Goal: Task Accomplishment & Management: Use online tool/utility

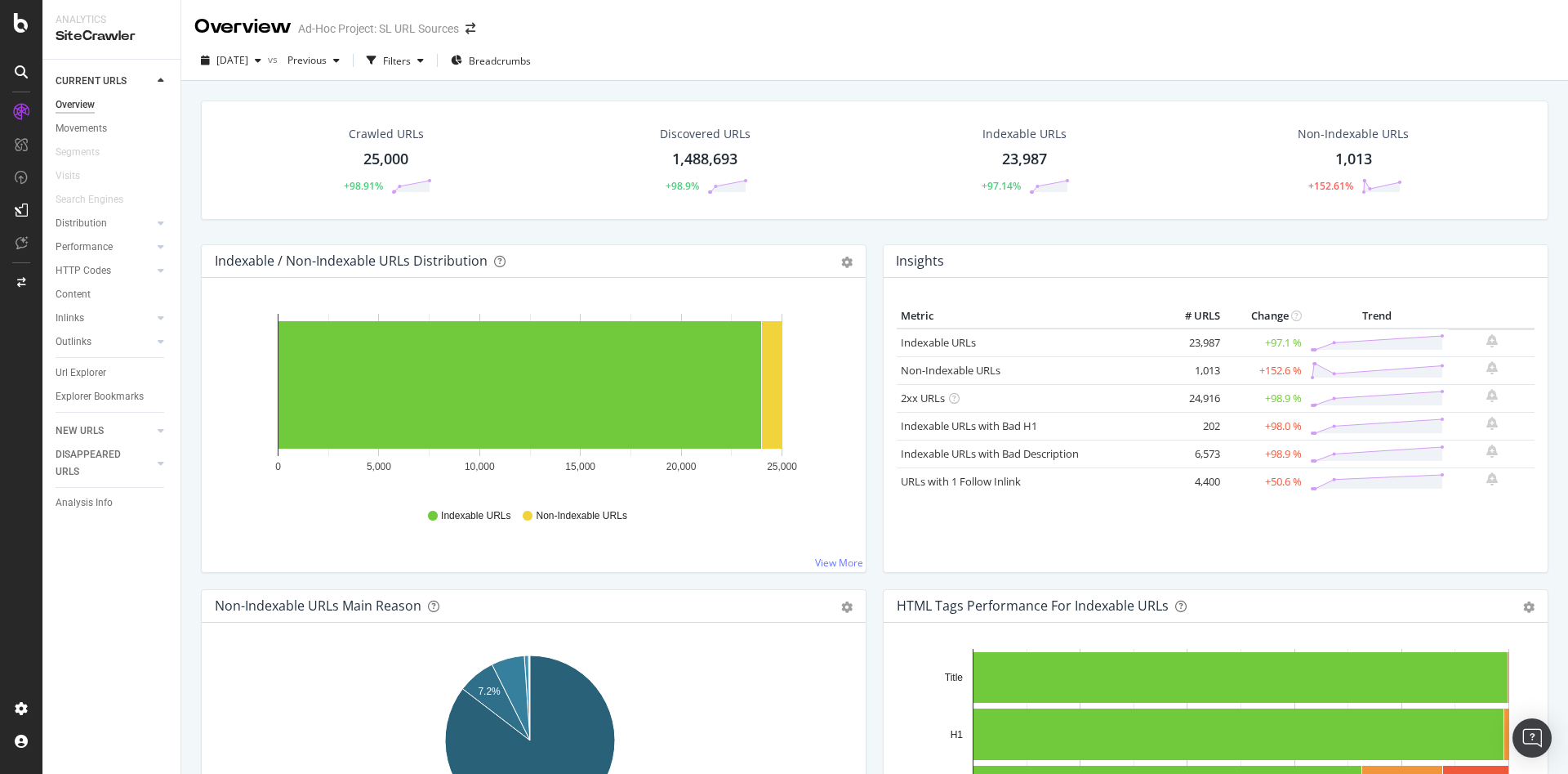
click at [770, 370] on rect "A chart." at bounding box center [772, 385] width 20 height 127
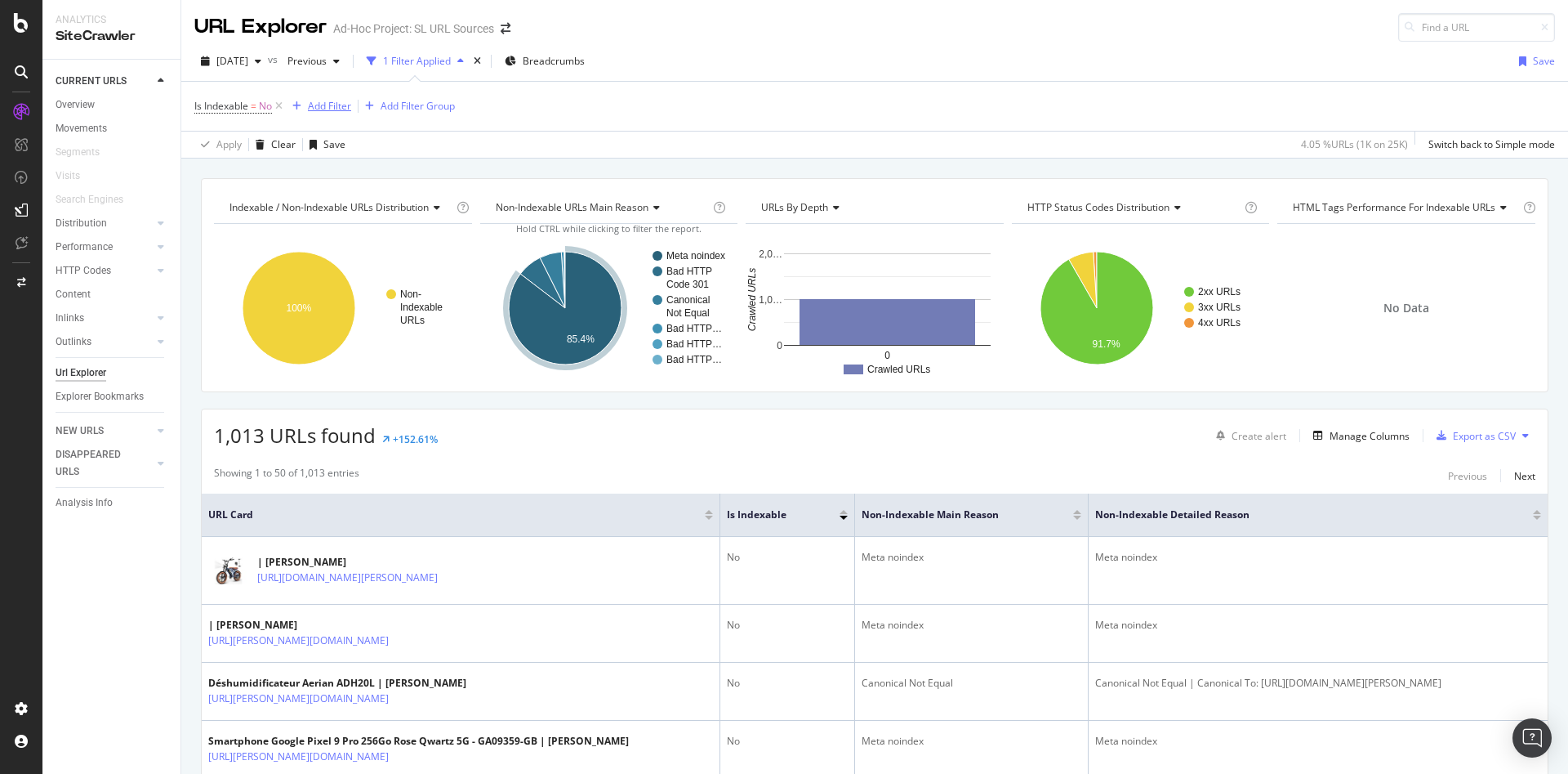
click at [348, 108] on div "Add Filter" at bounding box center [330, 106] width 43 height 14
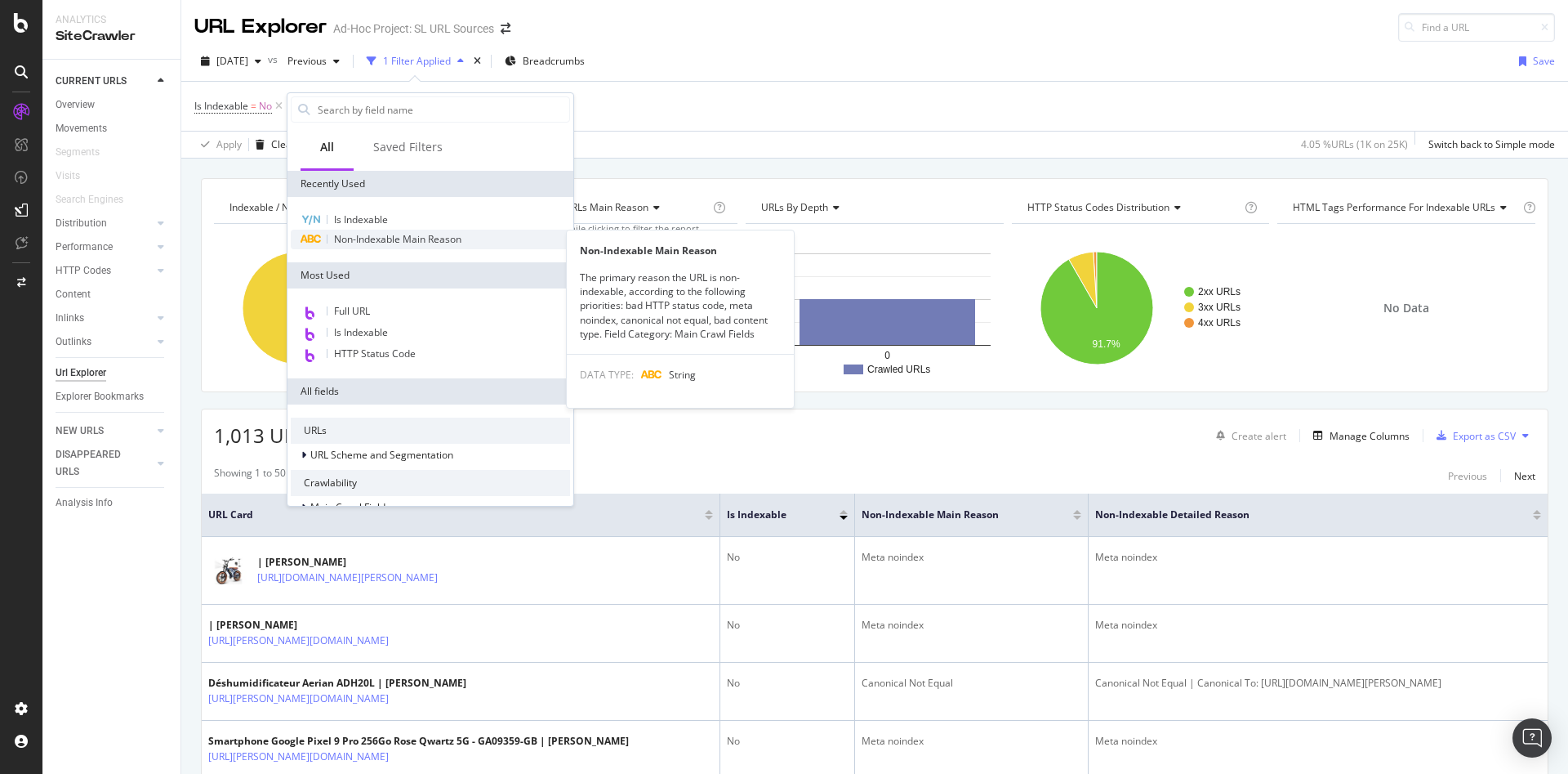
click at [392, 235] on span "Non-Indexable Main Reason" at bounding box center [397, 238] width 127 height 14
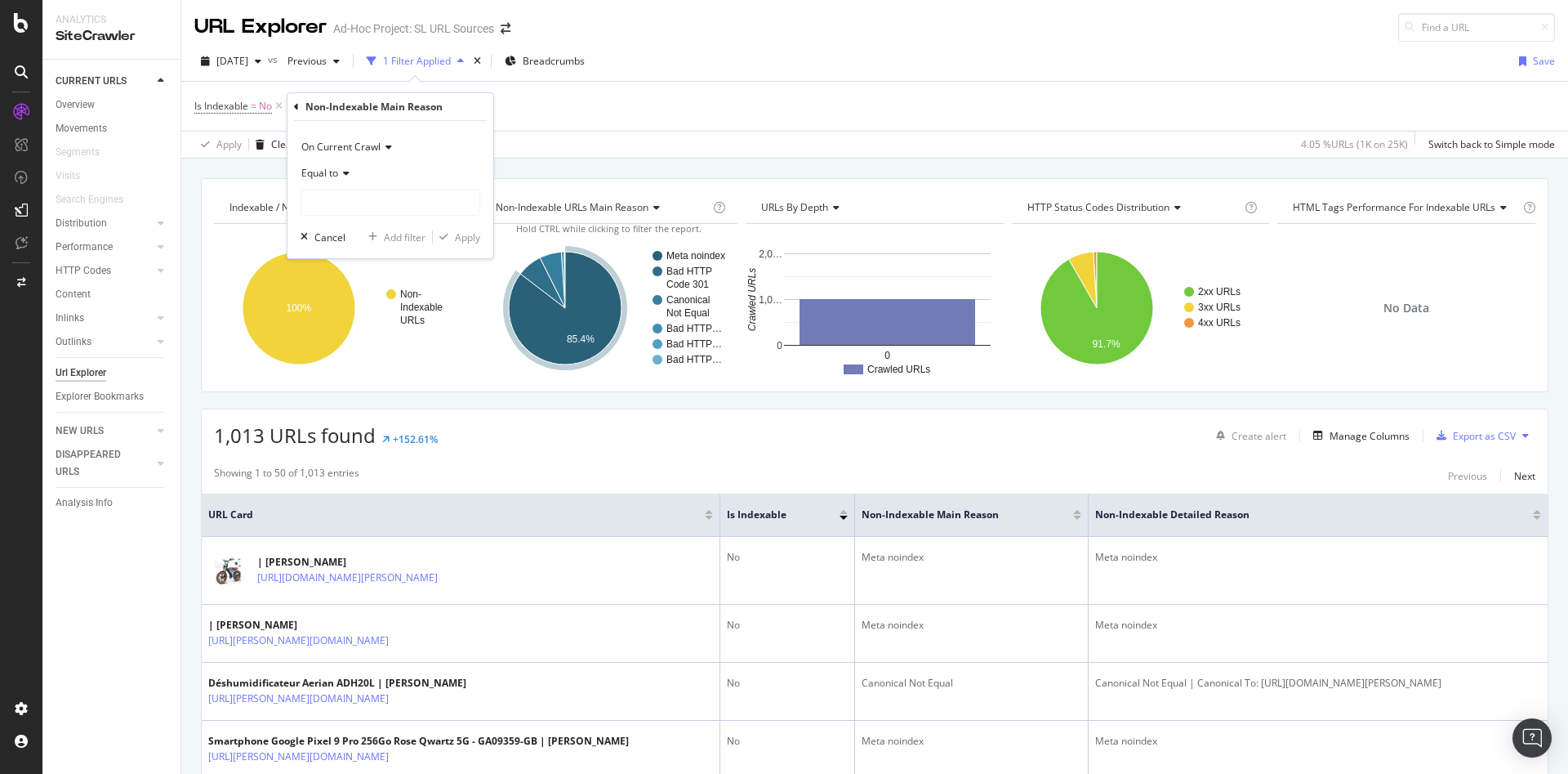
click at [372, 184] on div "Equal to" at bounding box center [391, 173] width 179 height 26
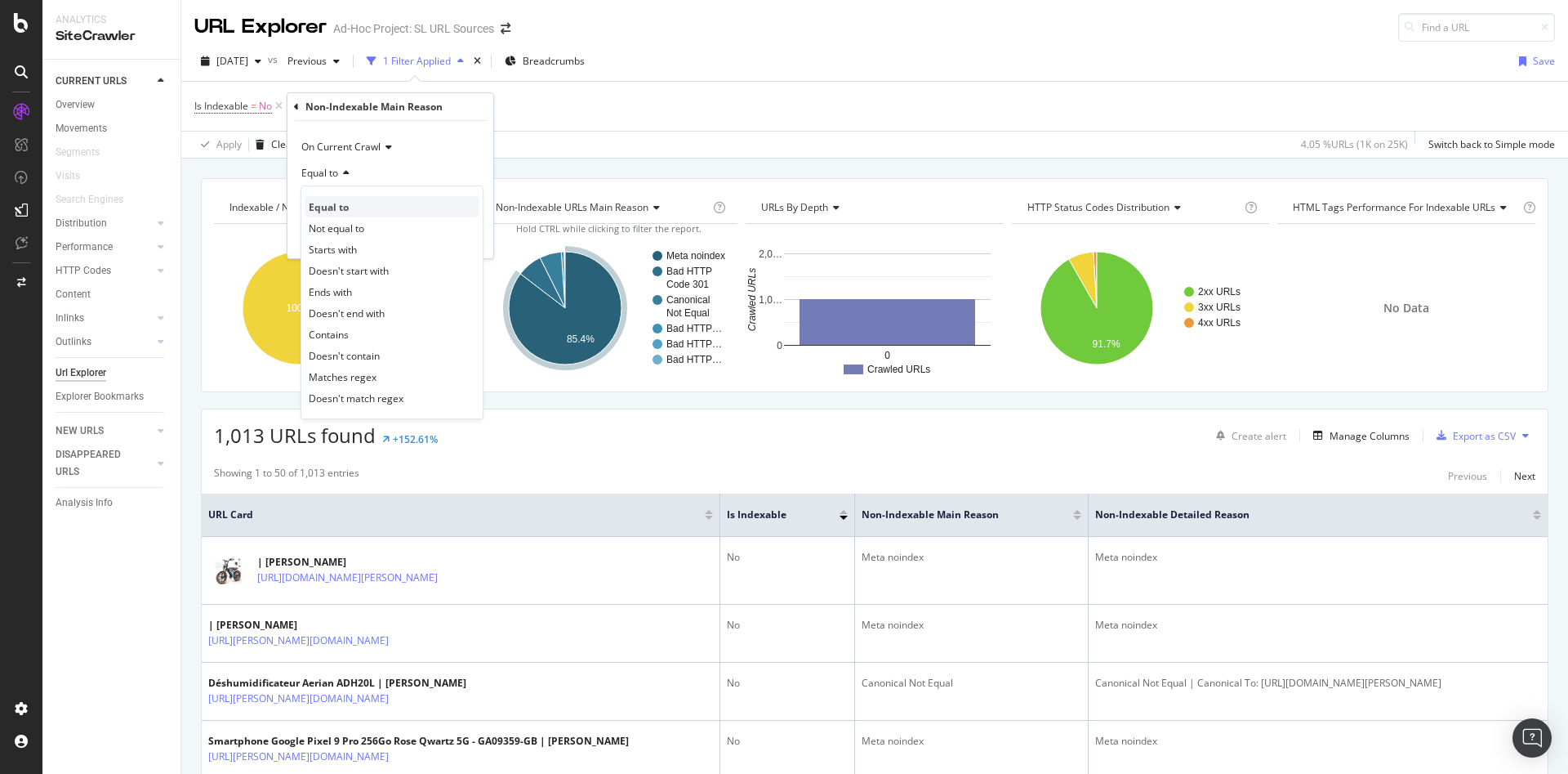
click at [379, 208] on div "Equal to" at bounding box center [392, 207] width 175 height 22
click at [389, 206] on input "text" at bounding box center [391, 203] width 178 height 26
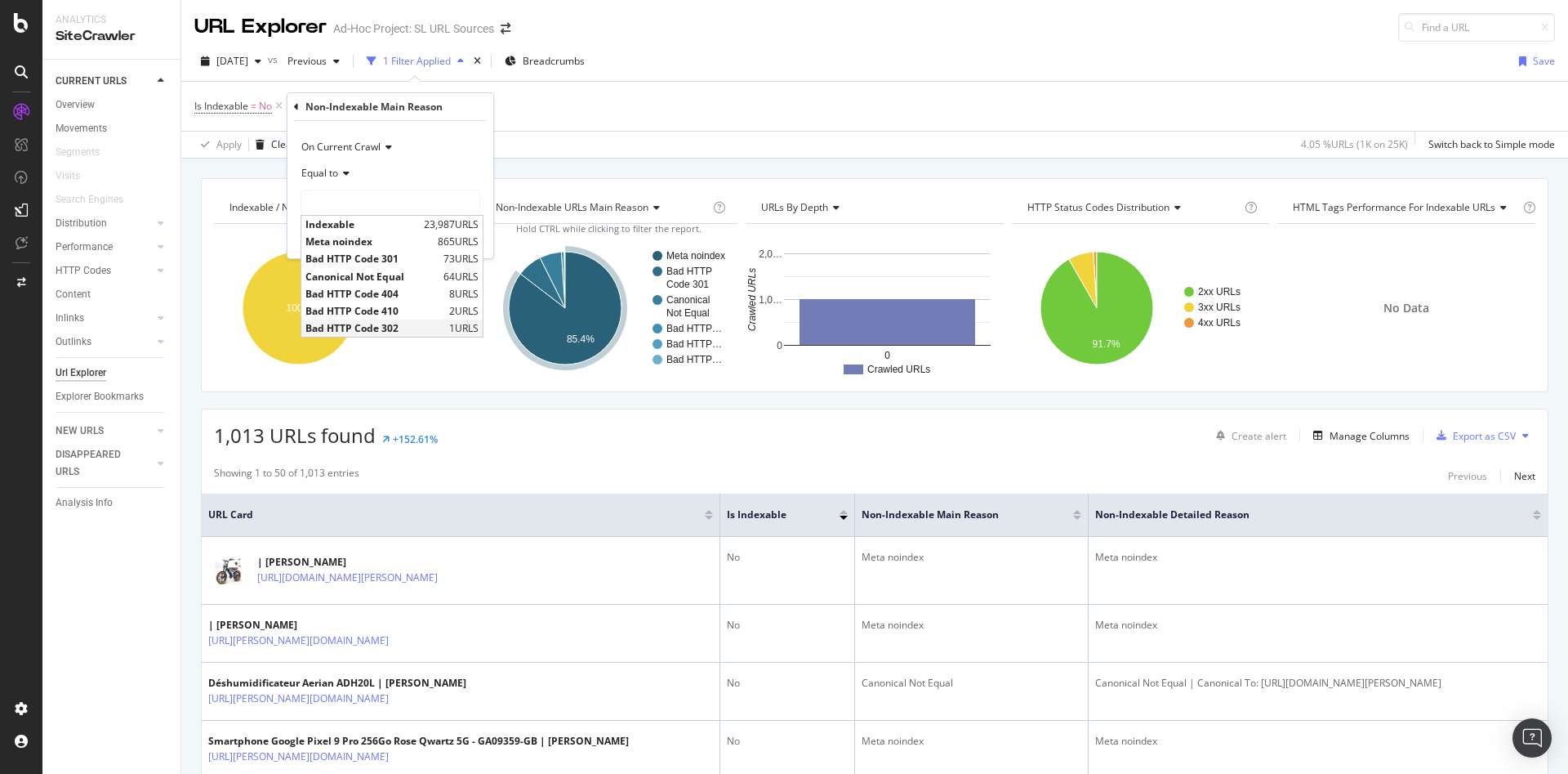
click at [422, 322] on span "Bad HTTP Code 302" at bounding box center [375, 328] width 139 height 14
type input "Bad HTTP Code 302"
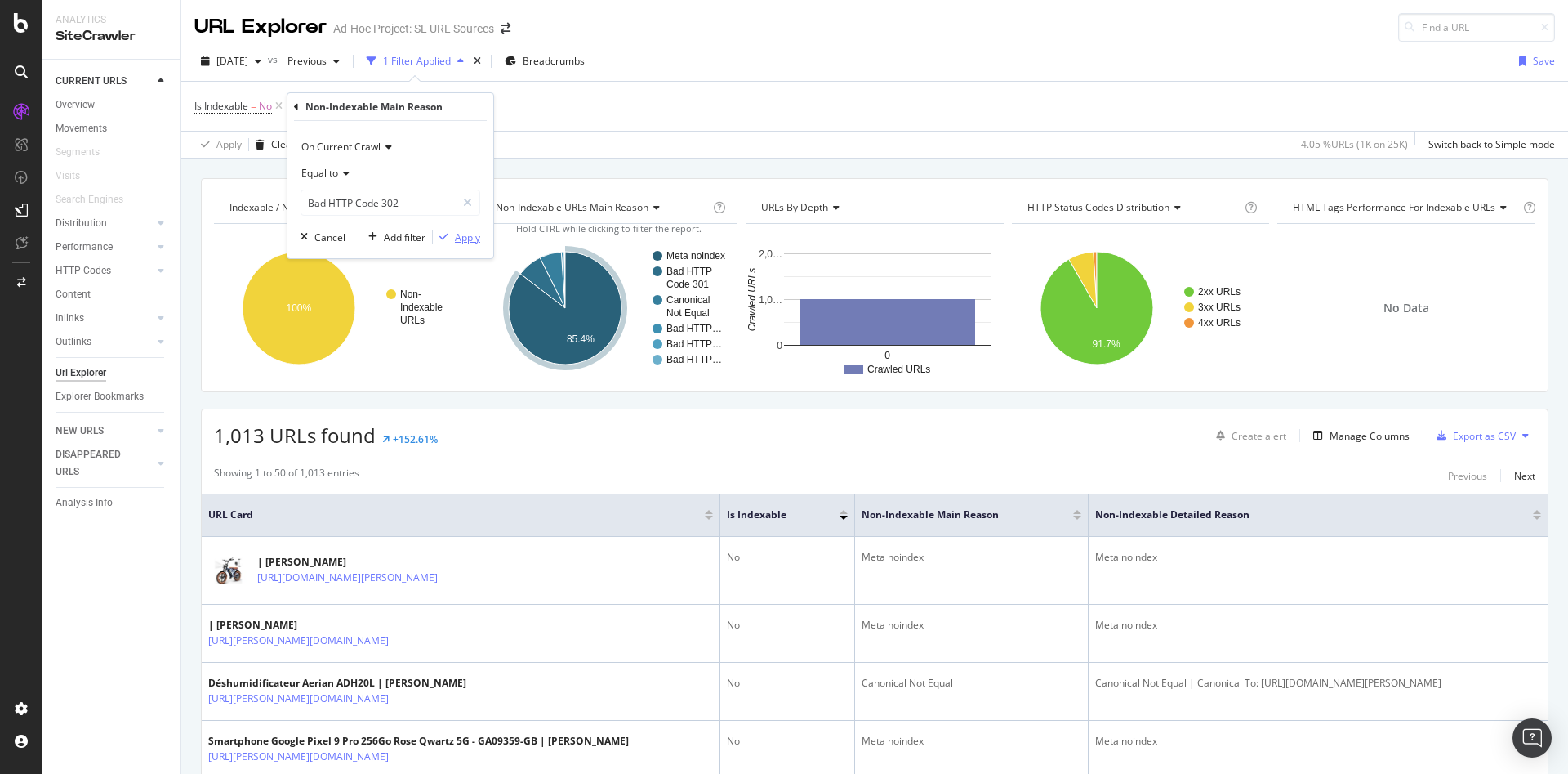
click at [463, 236] on div "Apply" at bounding box center [467, 236] width 25 height 14
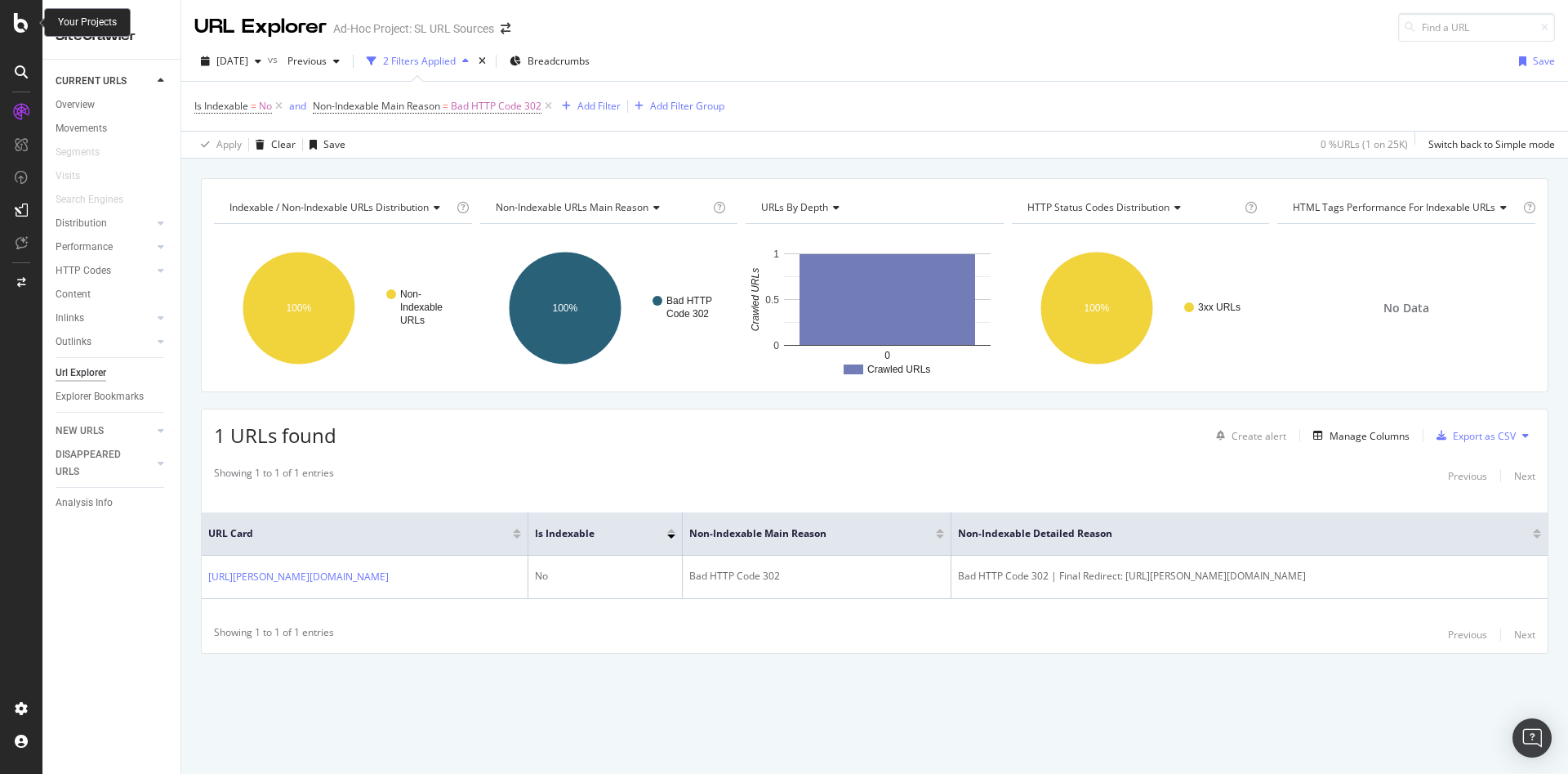
click at [20, 22] on icon at bounding box center [21, 22] width 15 height 20
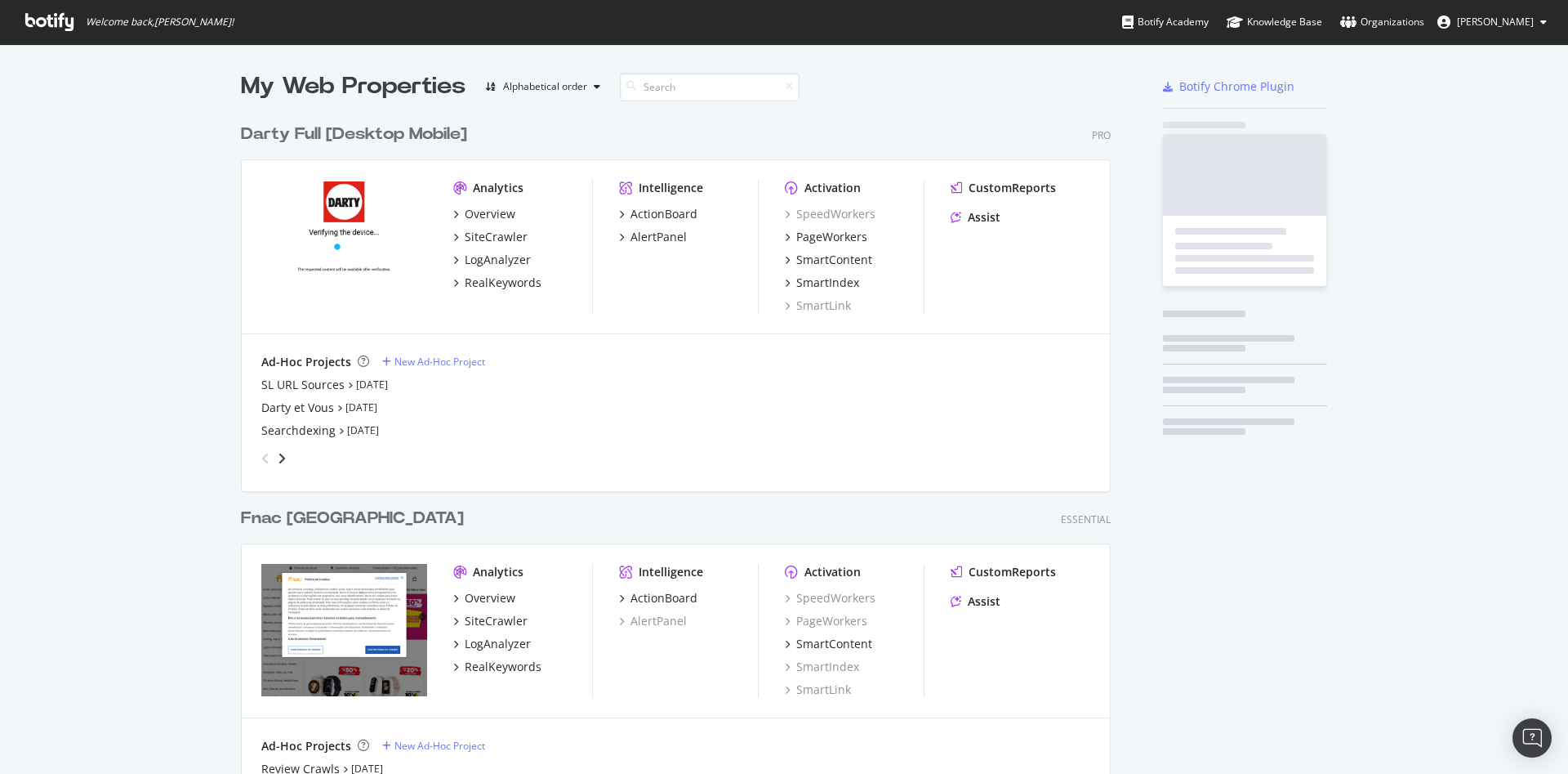
scroll to position [1139, 869]
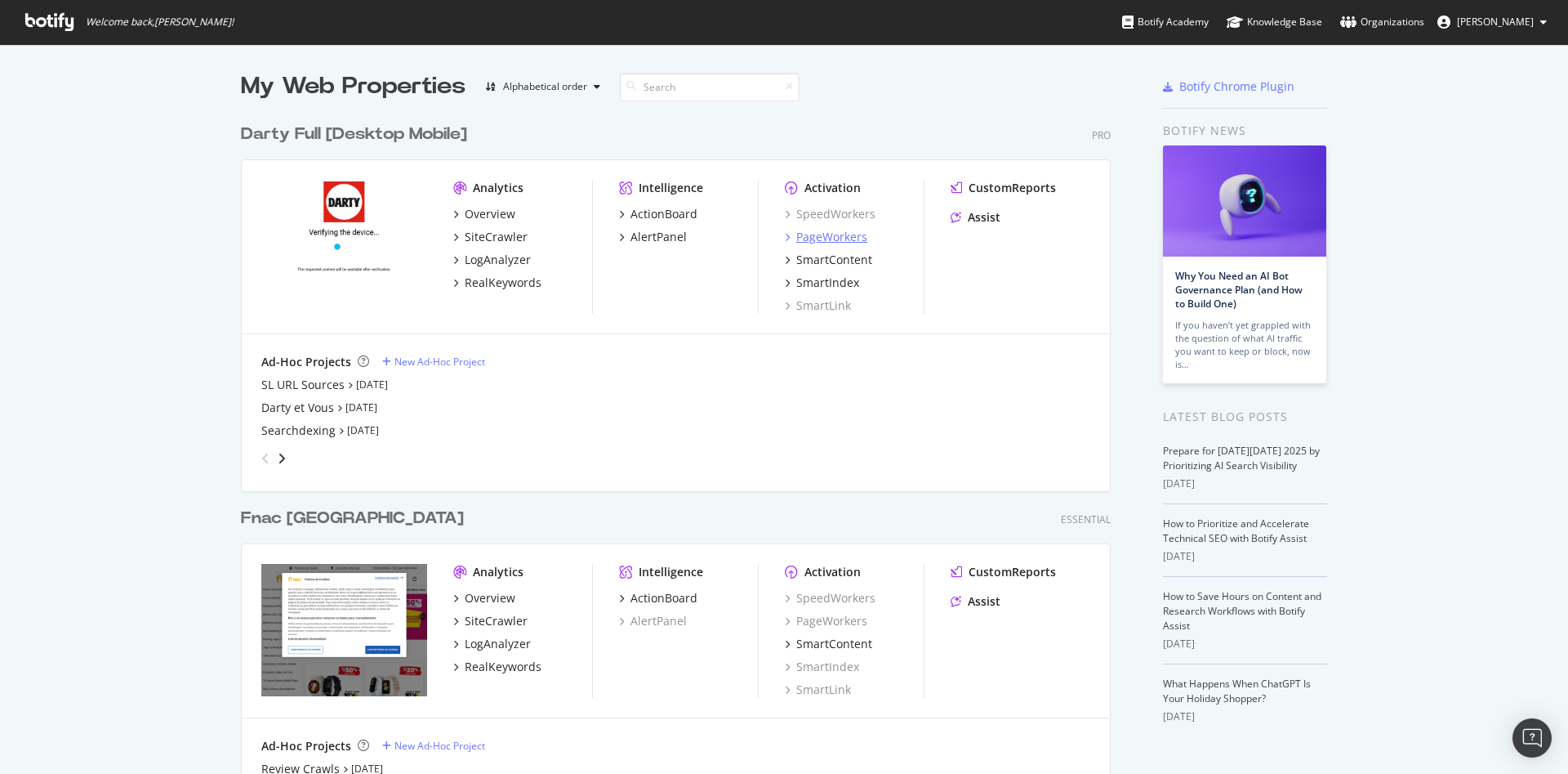
click at [807, 234] on div "PageWorkers" at bounding box center [832, 236] width 71 height 16
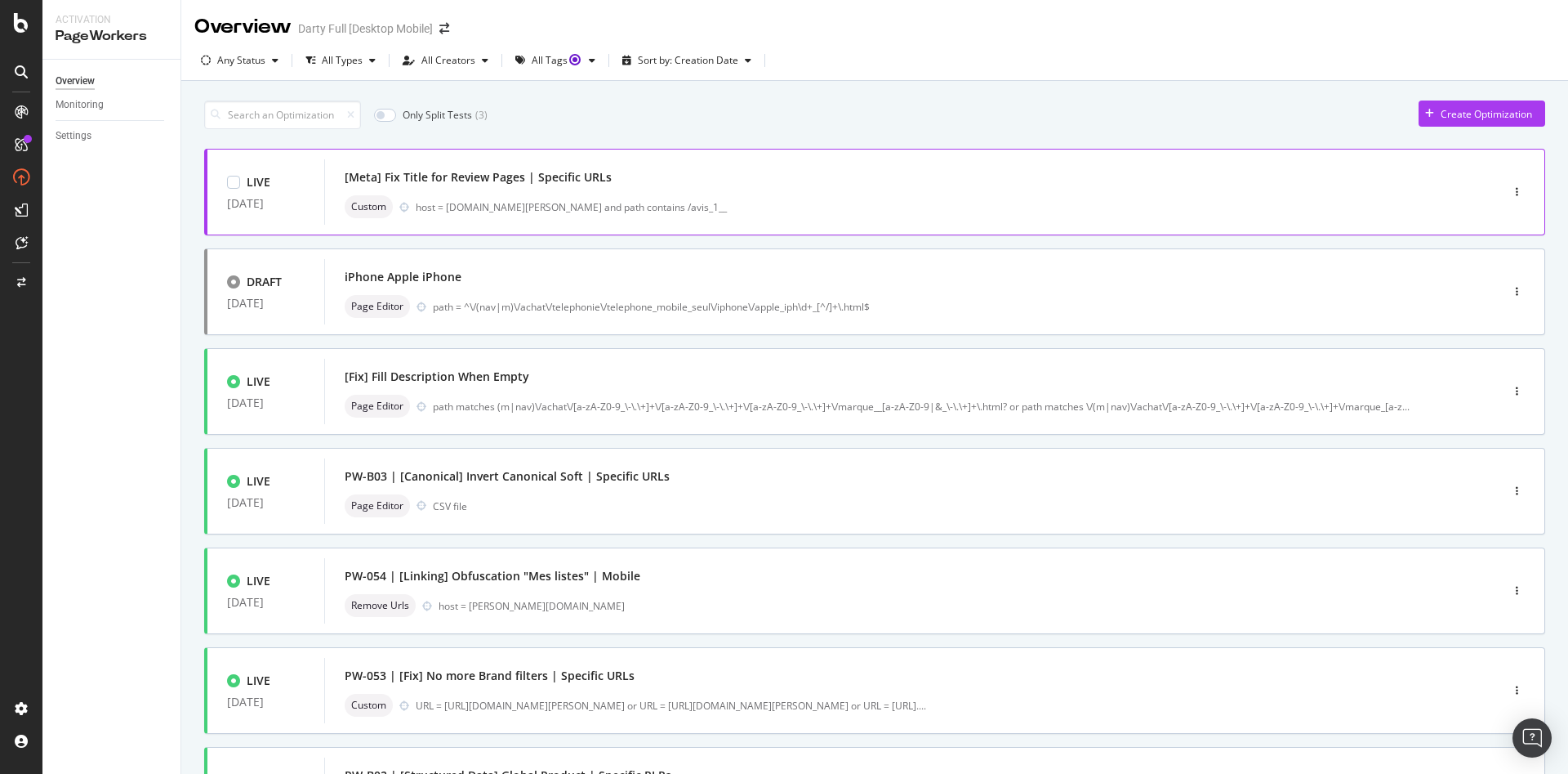
click at [461, 195] on div "Custom host = [DOMAIN_NAME][PERSON_NAME] and path contains /avis_1__" at bounding box center [888, 207] width 1087 height 22
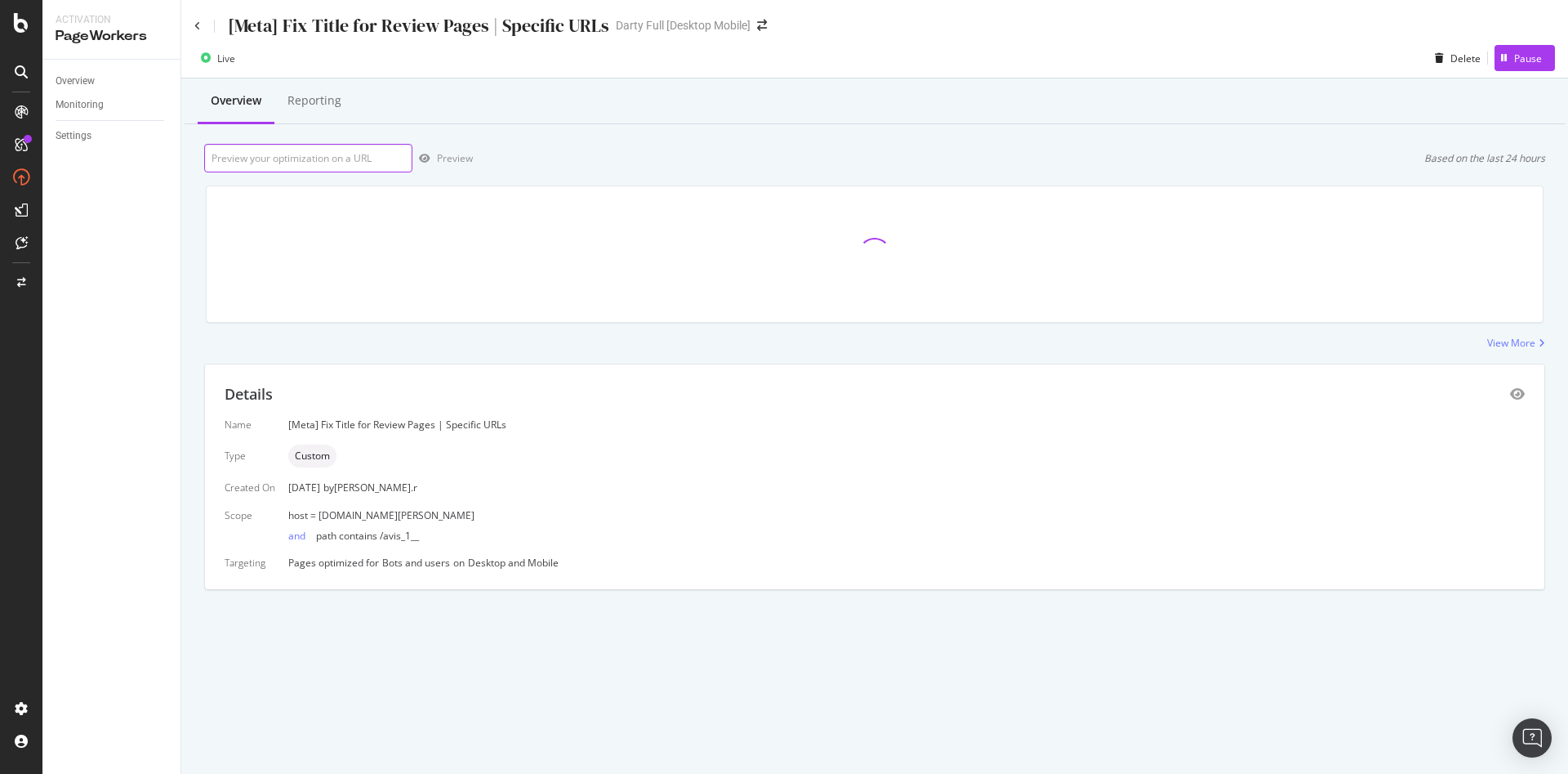
click at [323, 166] on input "url" at bounding box center [308, 158] width 208 height 29
paste input "[URL][DOMAIN_NAME][PERSON_NAME]"
type input "[URL][DOMAIN_NAME][PERSON_NAME]"
click at [448, 156] on div "Preview" at bounding box center [455, 158] width 36 height 14
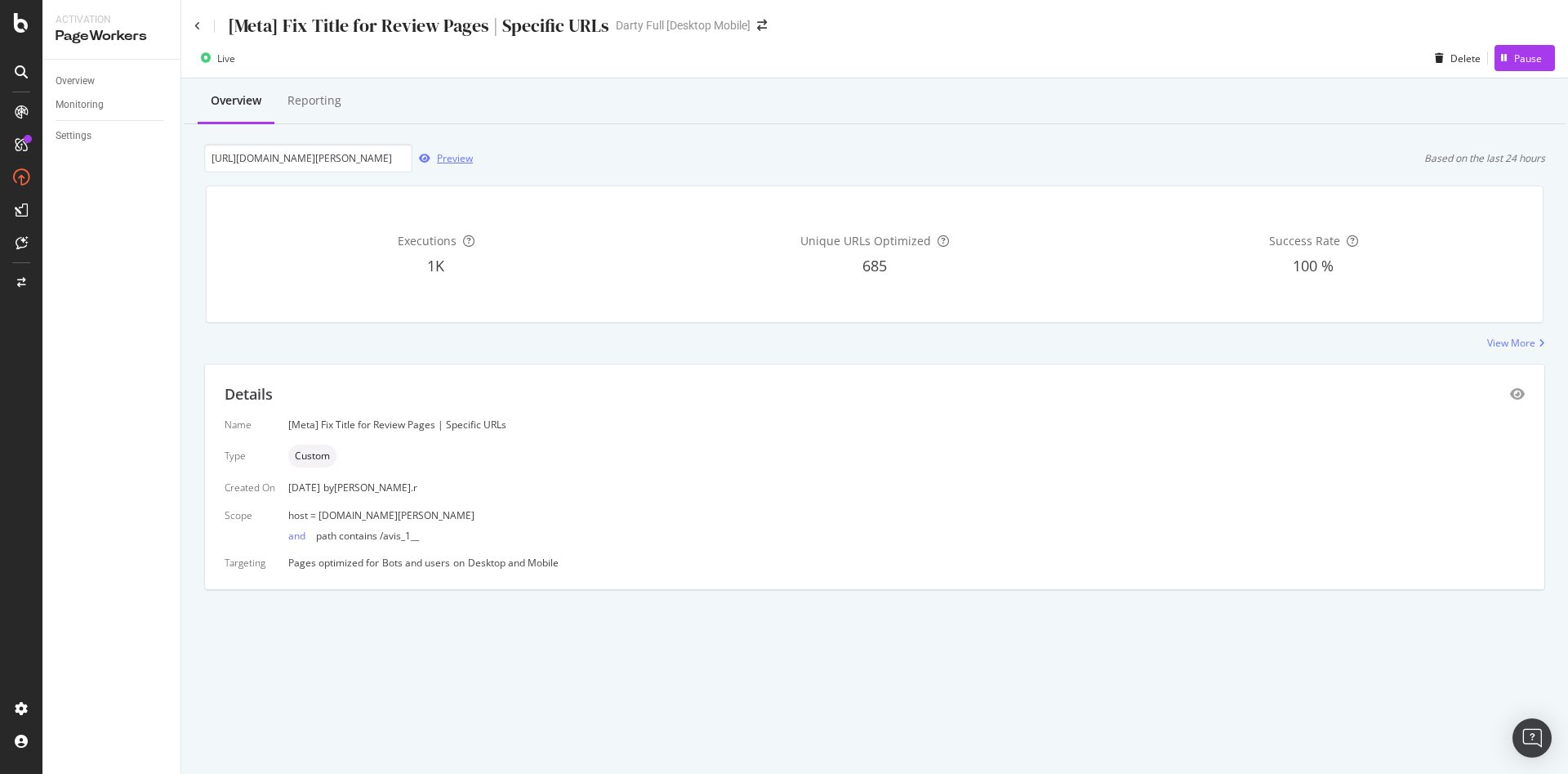
scroll to position [0, 0]
click at [195, 26] on icon at bounding box center [197, 26] width 7 height 9
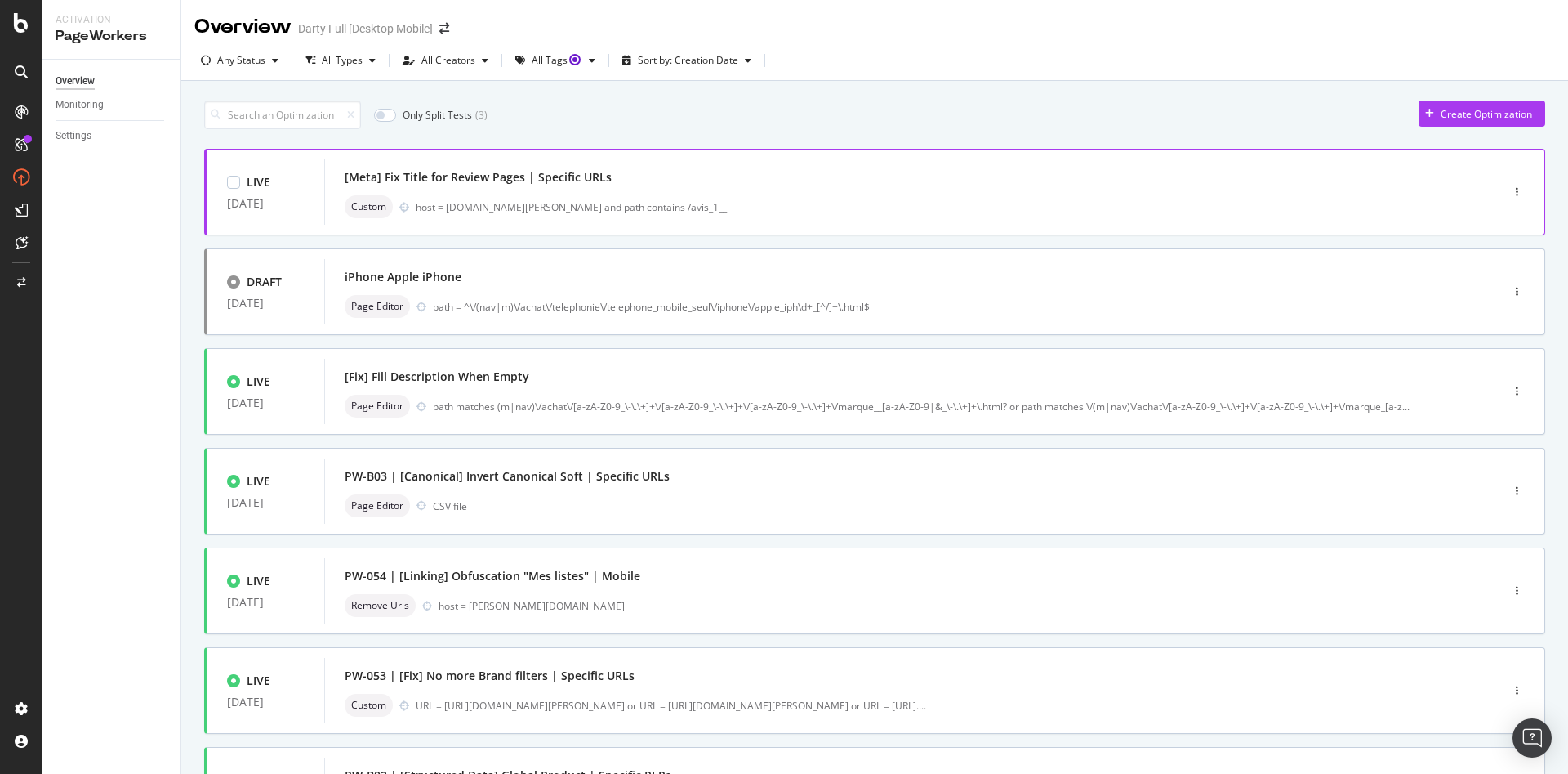
click at [454, 180] on div "[Meta] Fix Title for Review Pages | Specific URLs" at bounding box center [478, 177] width 267 height 16
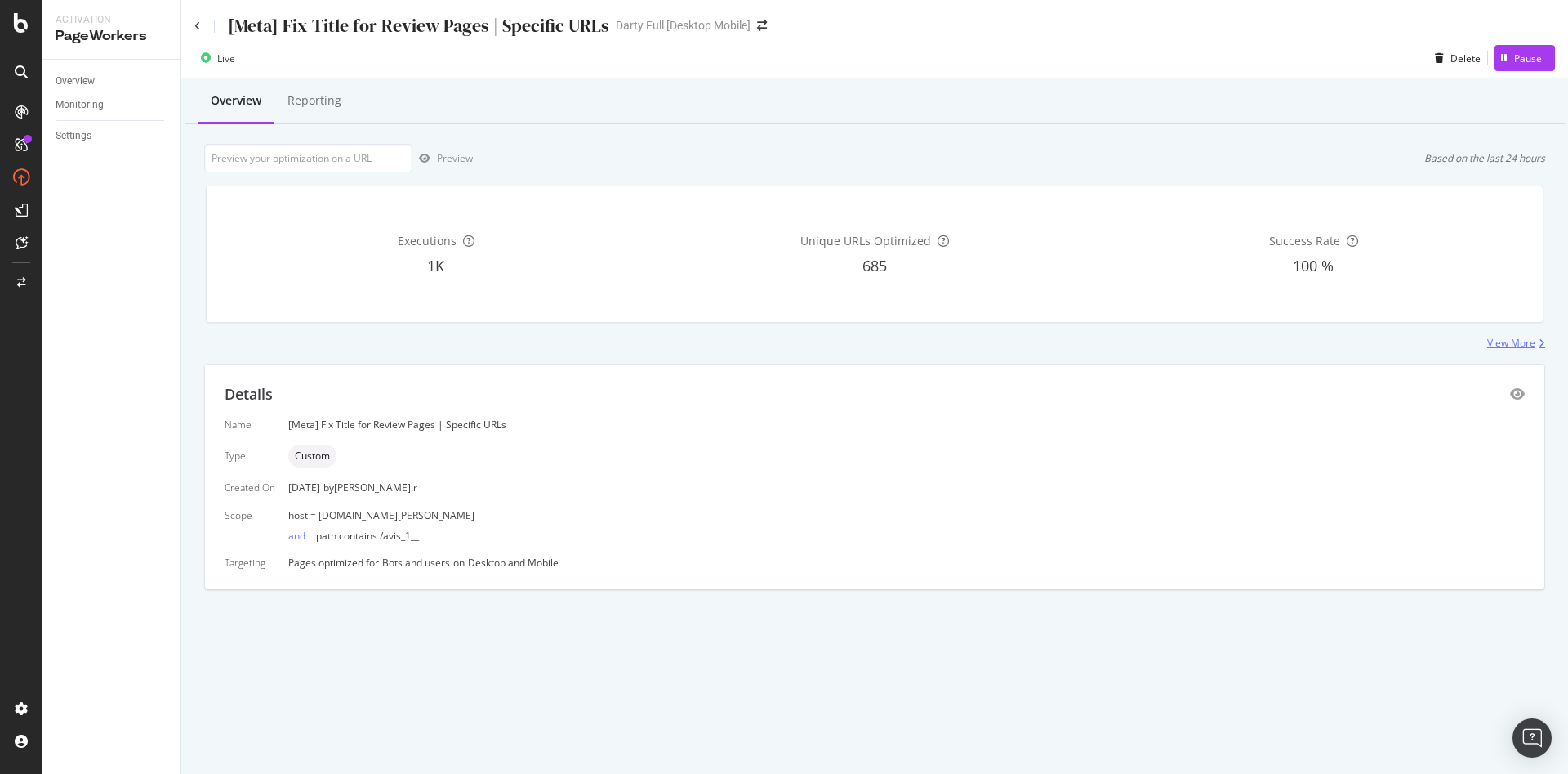
click at [1508, 345] on div "View More" at bounding box center [1512, 342] width 49 height 14
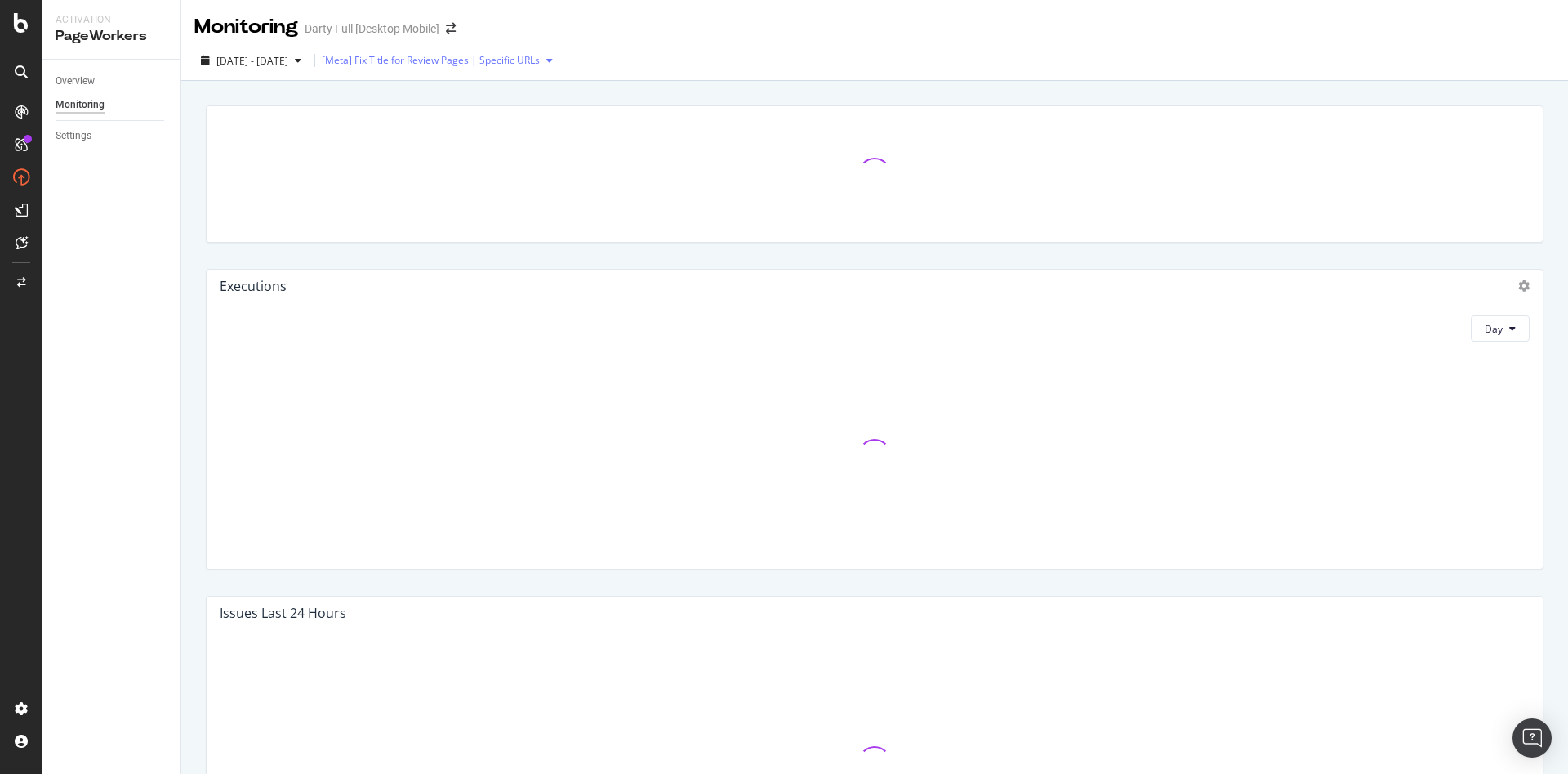
click at [409, 56] on div "[Meta] Fix Title for Review Pages | Specific URLs" at bounding box center [430, 60] width 218 height 9
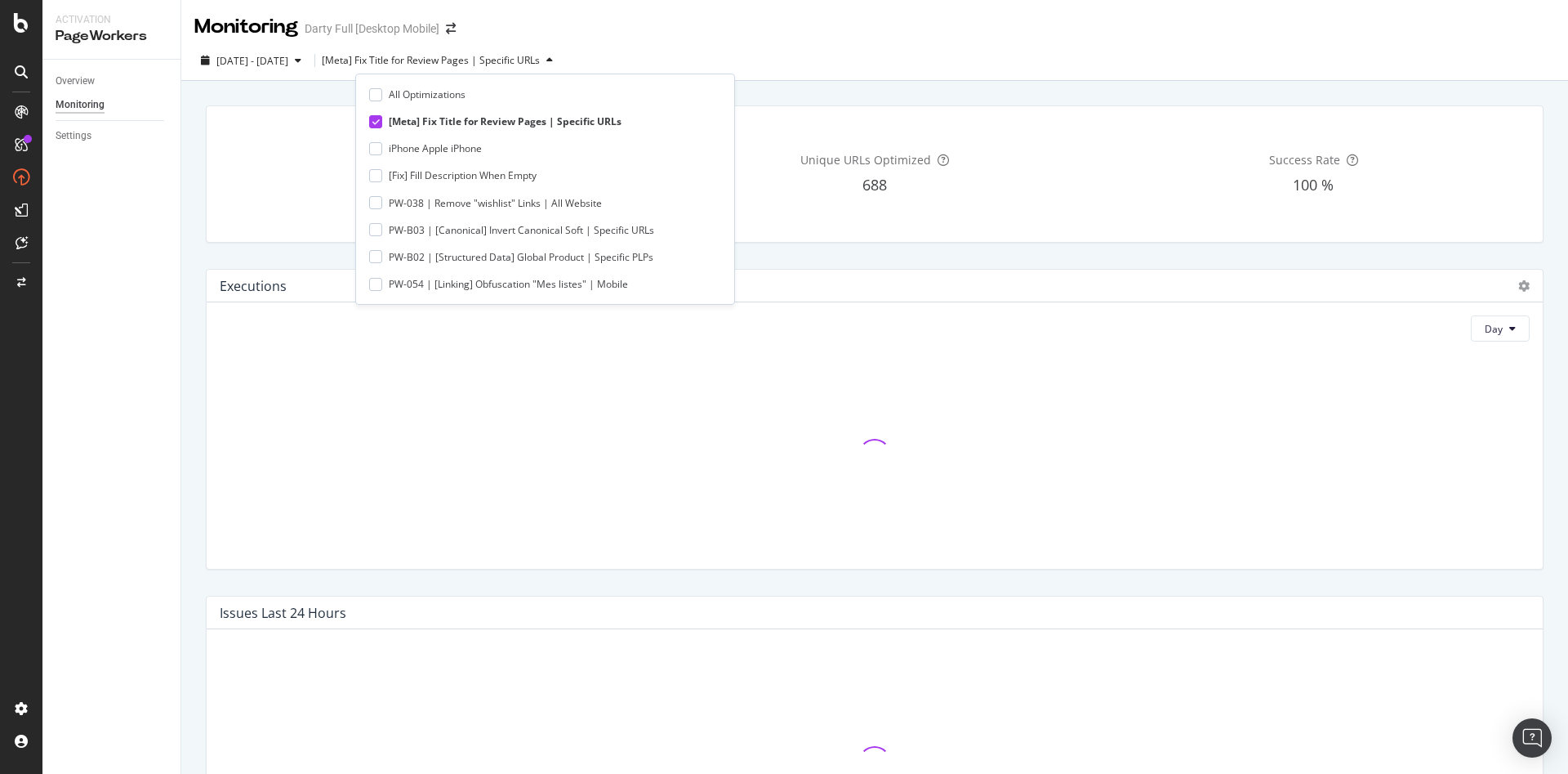
click at [776, 93] on div "Executions 1K Unique URLs Optimized 688 Success Rate 100 %" at bounding box center [875, 174] width 1358 height 164
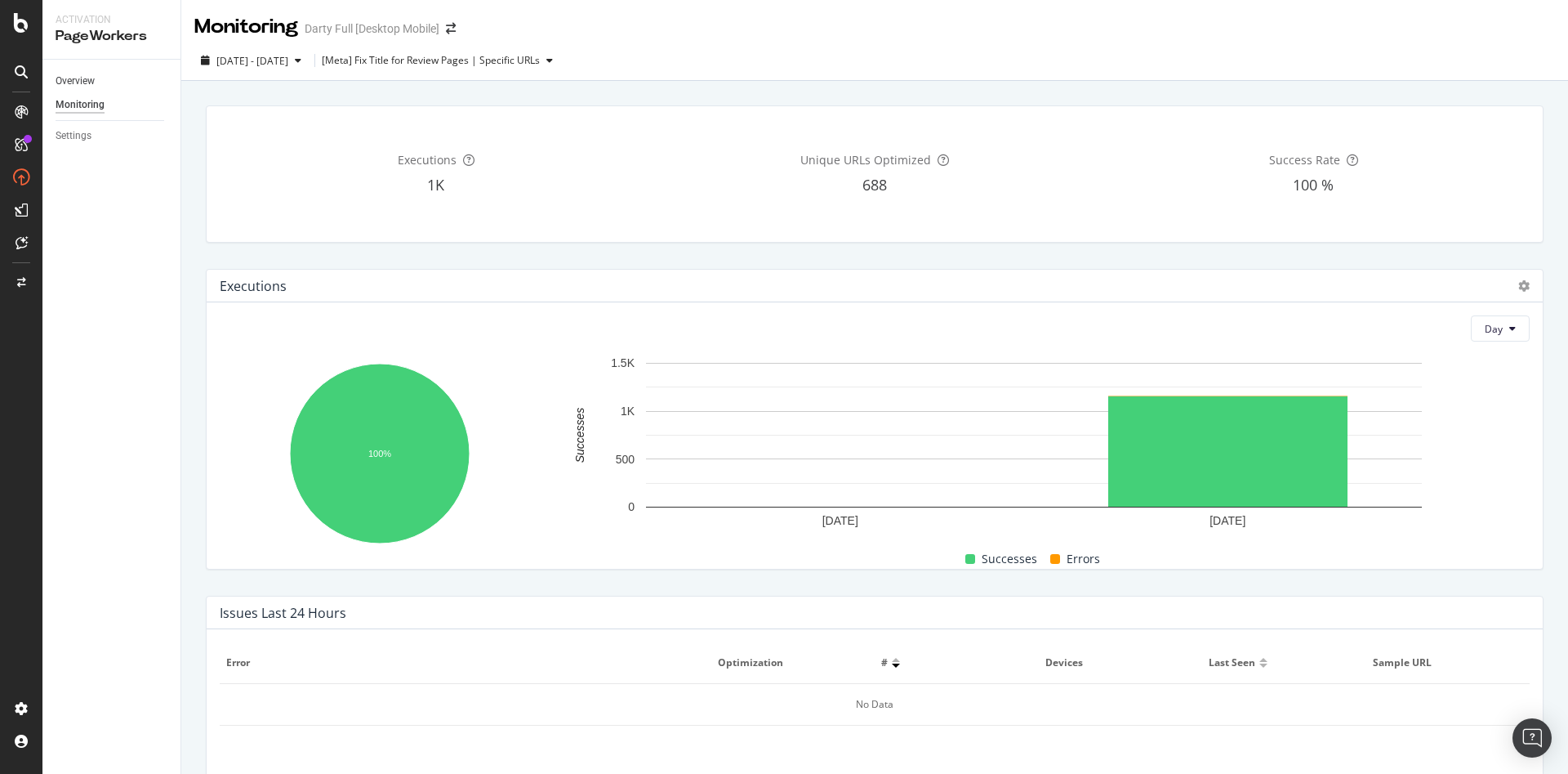
click at [99, 76] on link "Overview" at bounding box center [111, 81] width 113 height 17
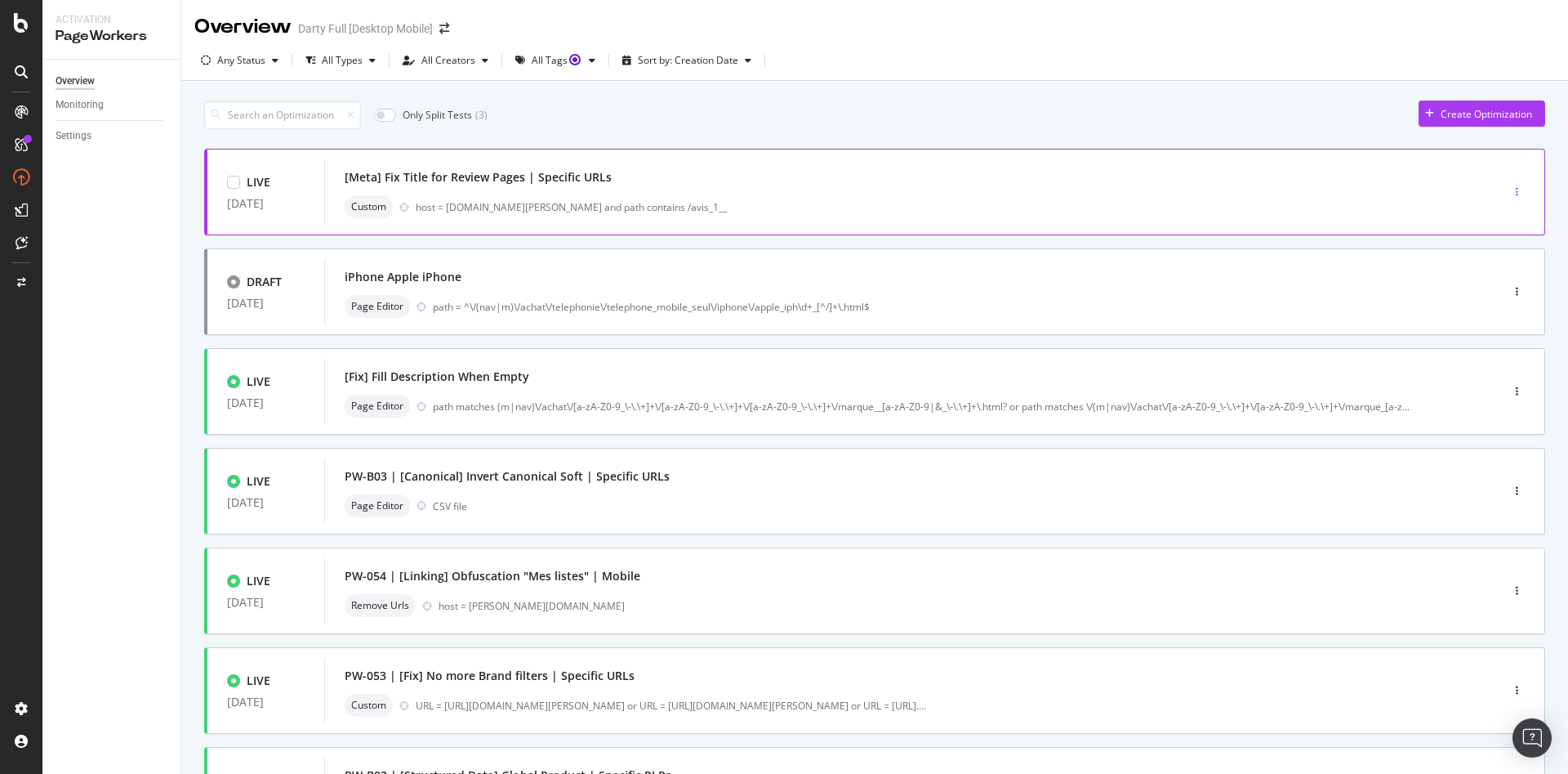
click at [1509, 188] on div "button" at bounding box center [1517, 192] width 16 height 9
click at [1476, 244] on div "Tags" at bounding box center [1481, 250] width 22 height 14
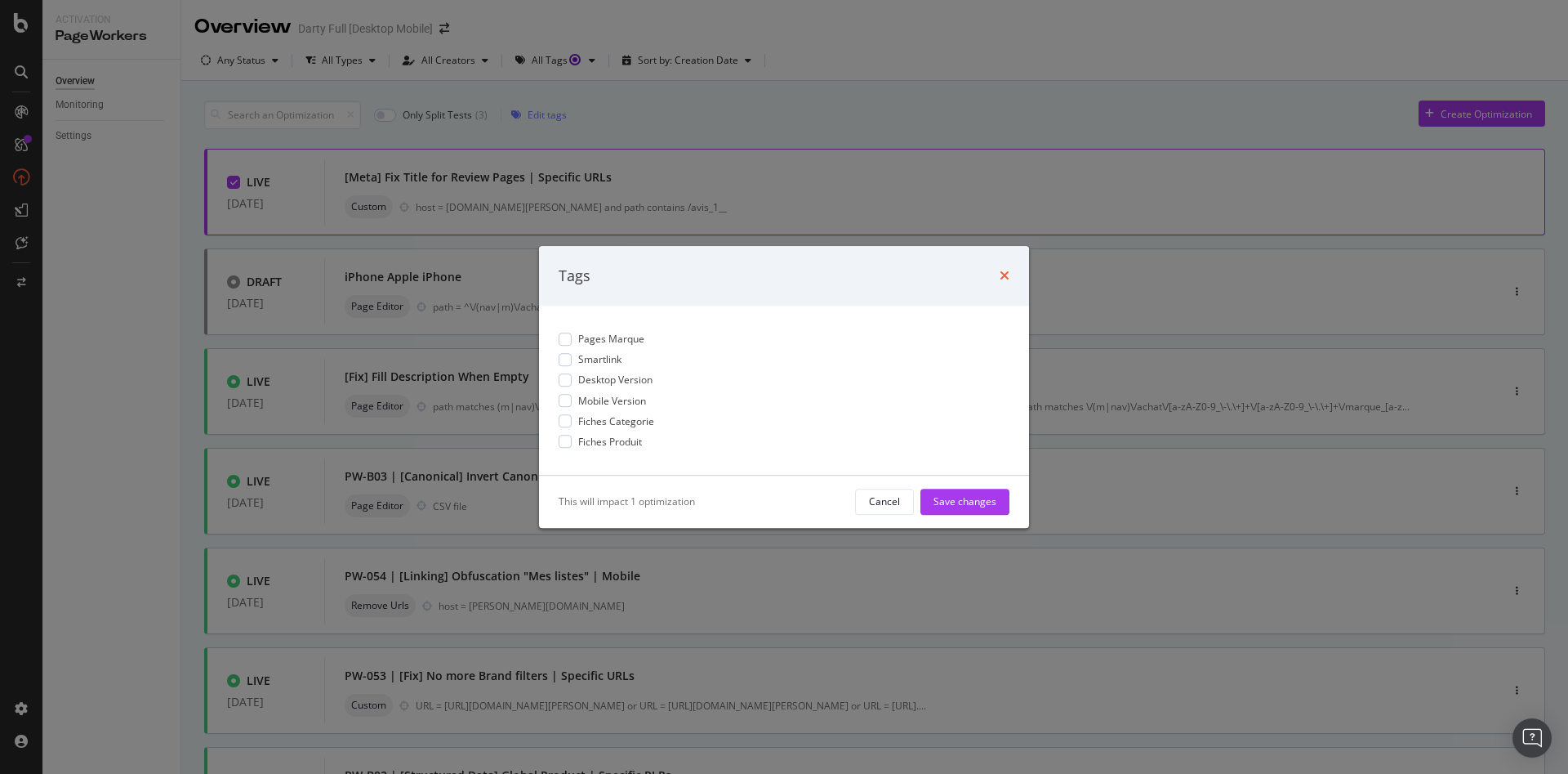
click at [1003, 273] on icon "times" at bounding box center [1005, 276] width 9 height 13
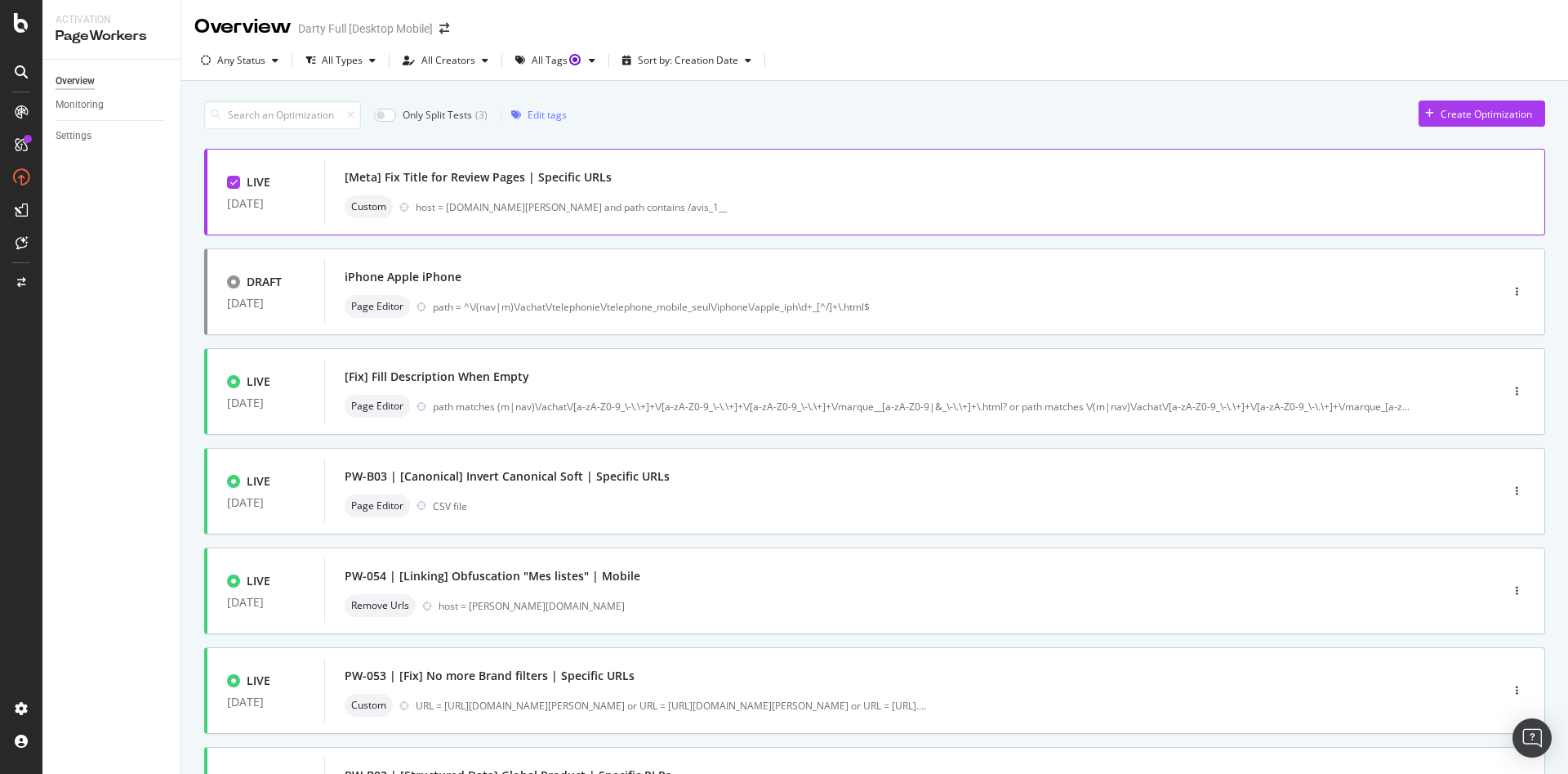
click at [474, 179] on div "[Meta] Fix Title for Review Pages | Specific URLs" at bounding box center [478, 177] width 267 height 16
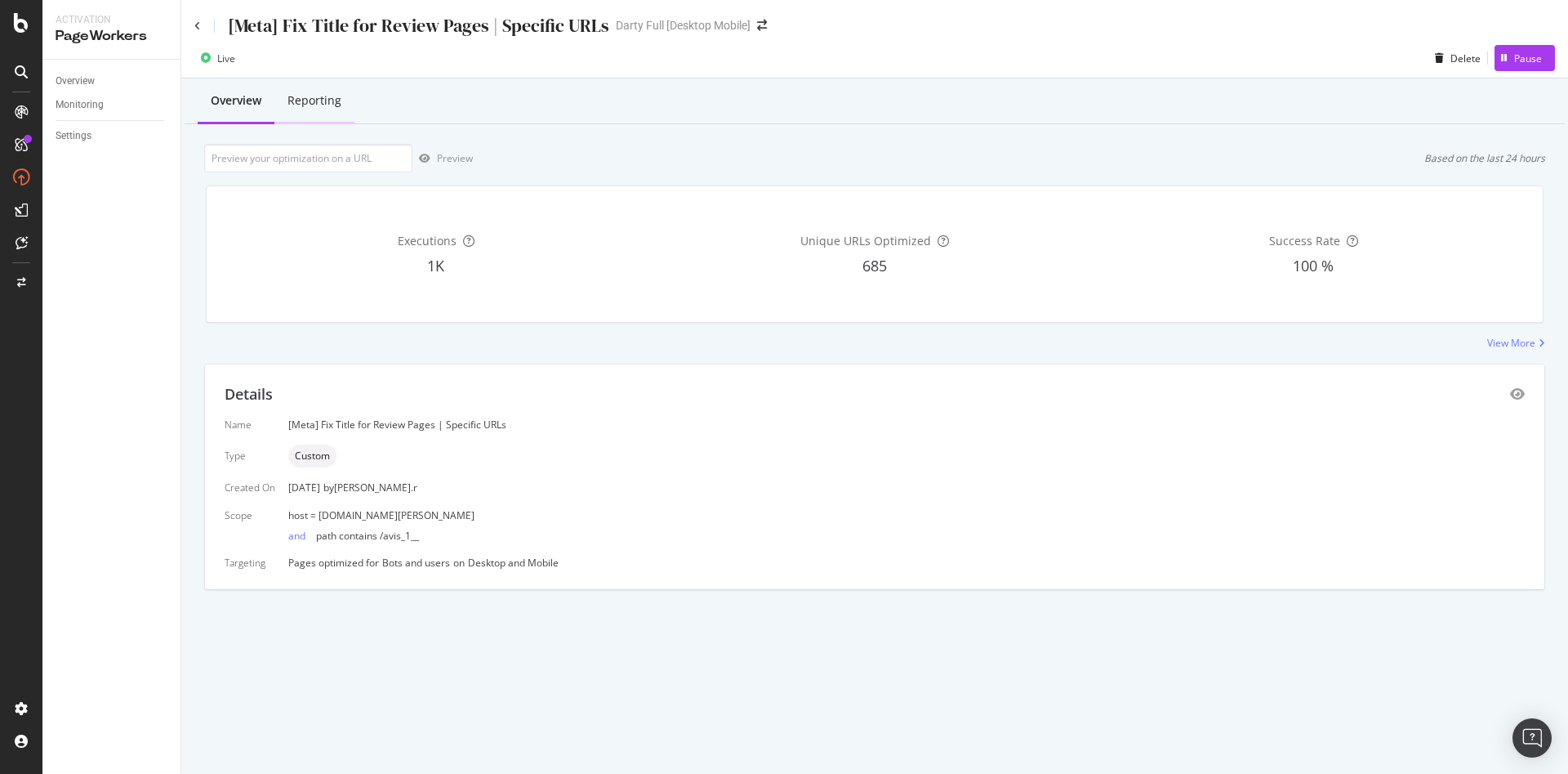
click at [332, 106] on div "Reporting" at bounding box center [315, 100] width 54 height 16
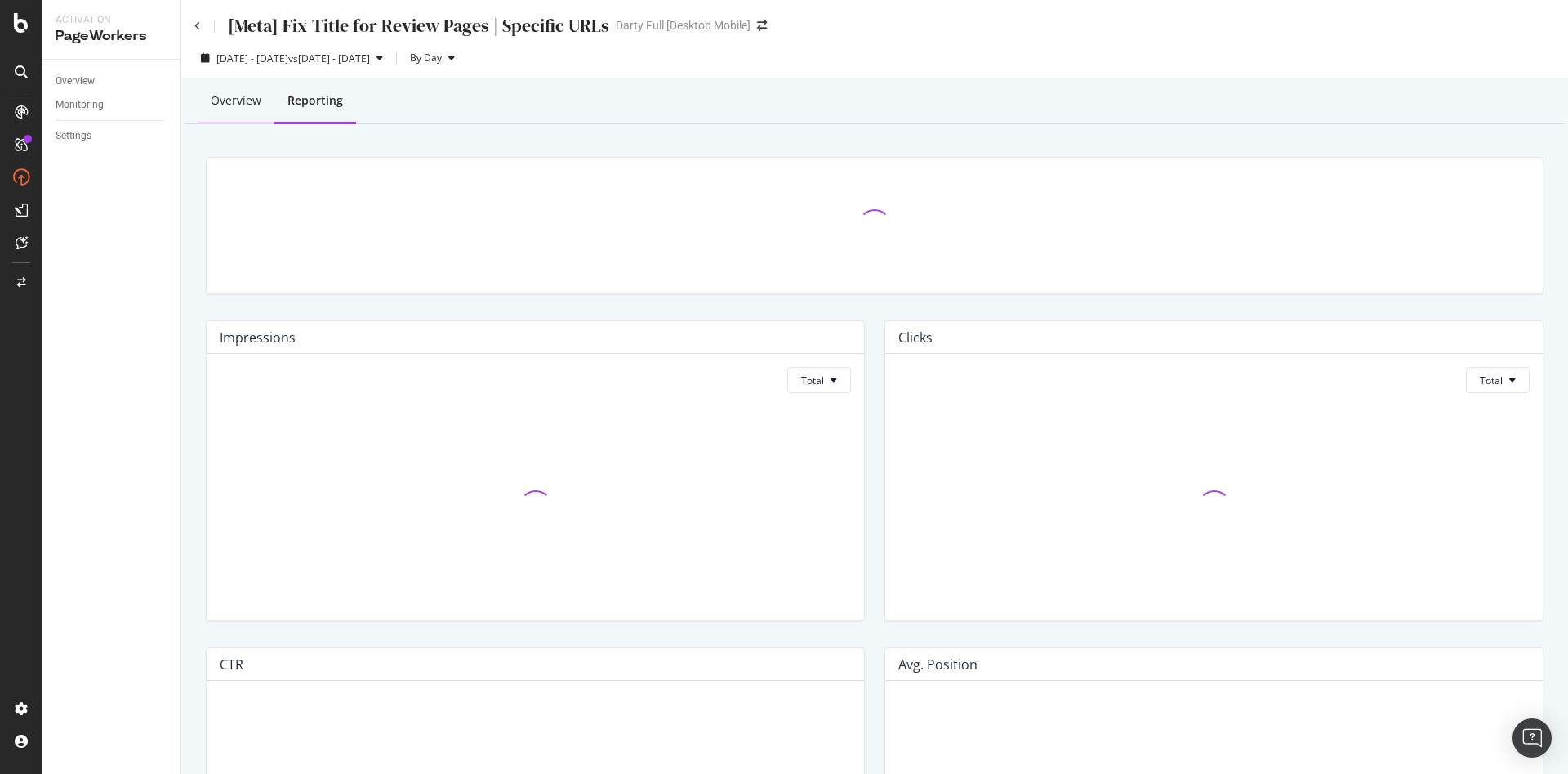
click at [246, 98] on div "Overview" at bounding box center [236, 100] width 50 height 16
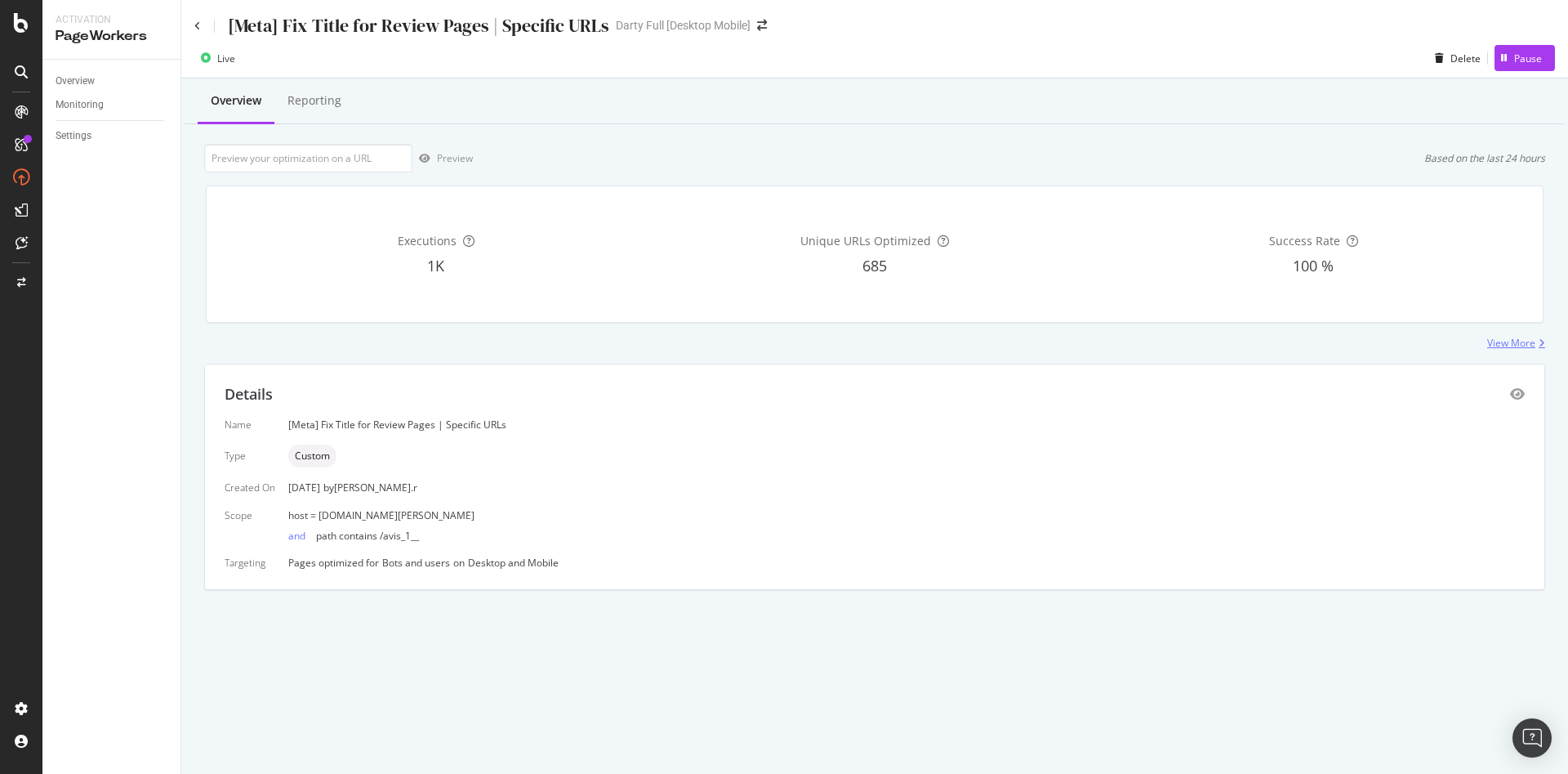
click at [1536, 346] on icon at bounding box center [1540, 343] width 9 height 9
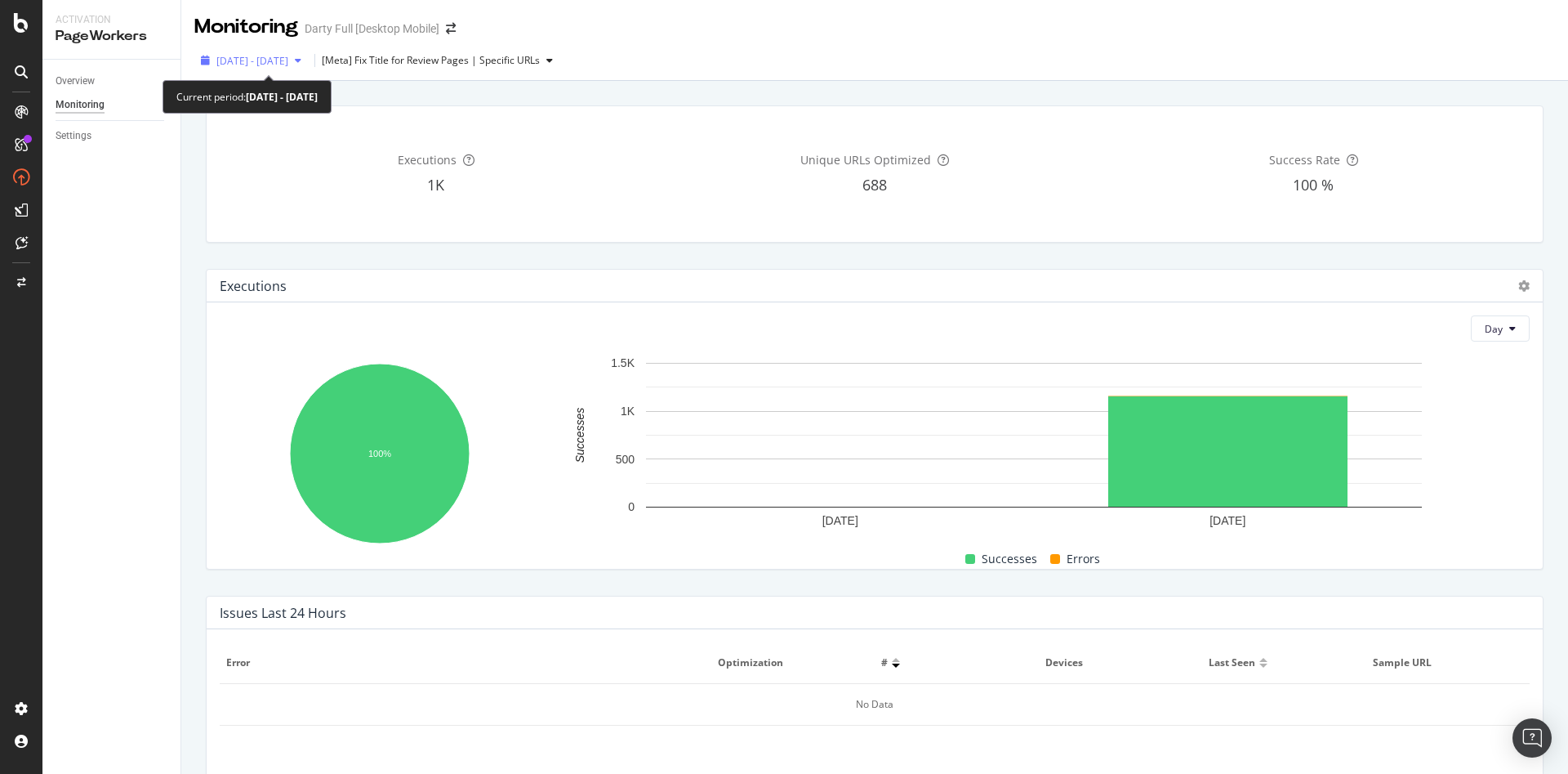
click at [267, 64] on span "[DATE] - [DATE]" at bounding box center [252, 61] width 72 height 14
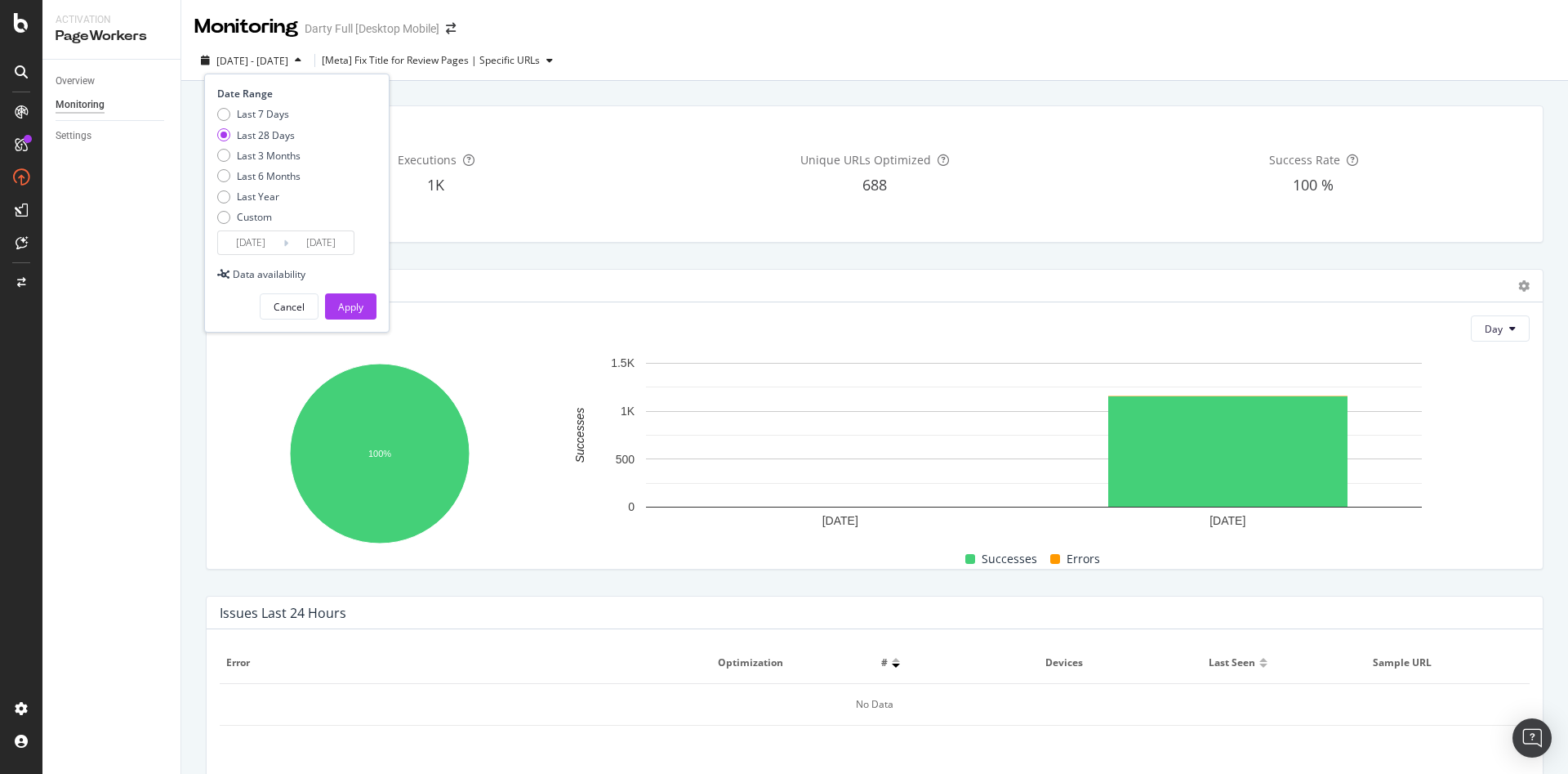
drag, startPoint x: 72, startPoint y: 85, endPoint x: 131, endPoint y: 94, distance: 59.7
click at [72, 85] on div "Overview" at bounding box center [75, 81] width 39 height 17
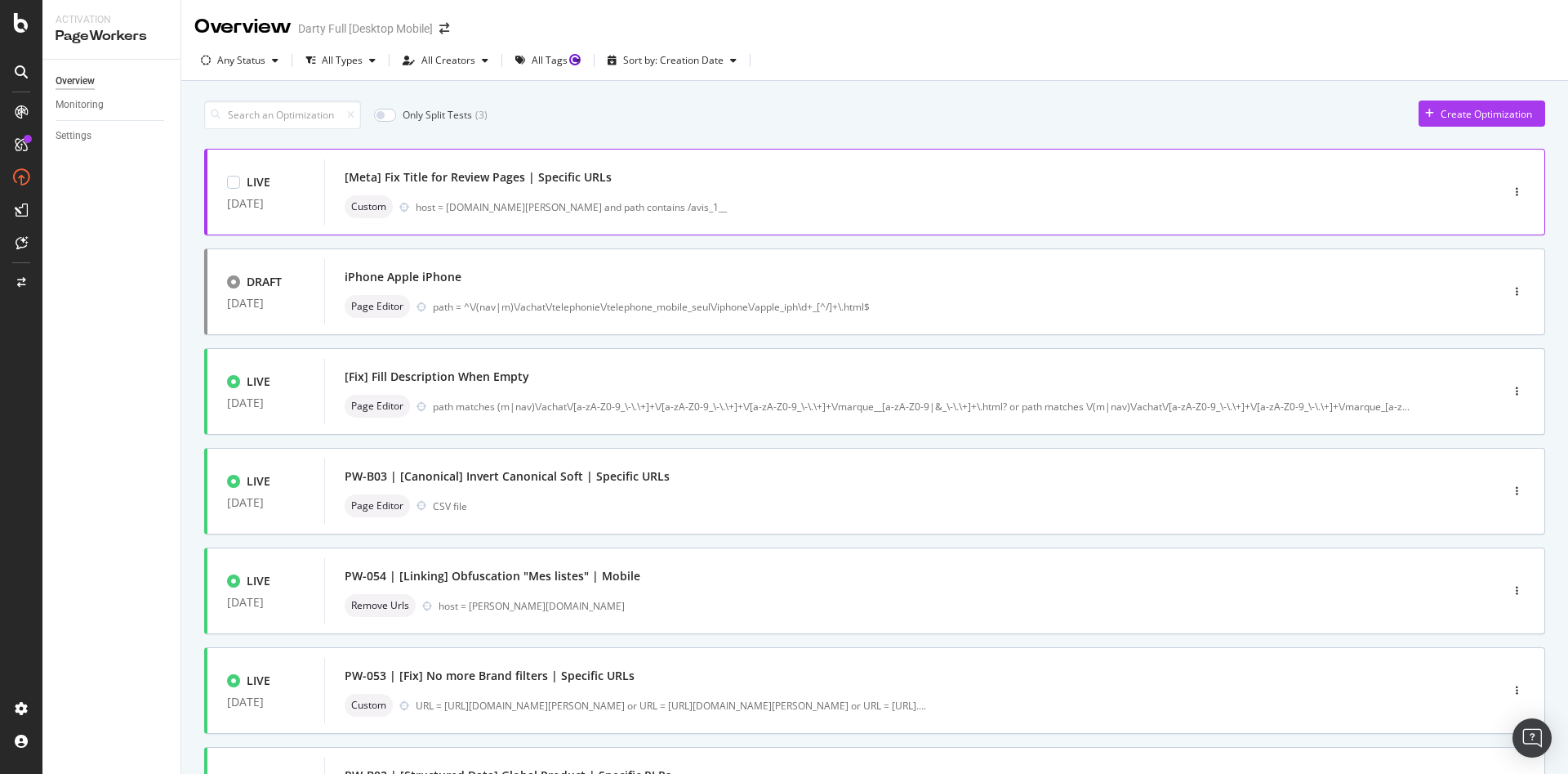
click at [314, 181] on div "LIVE [DATE]" at bounding box center [265, 192] width 117 height 49
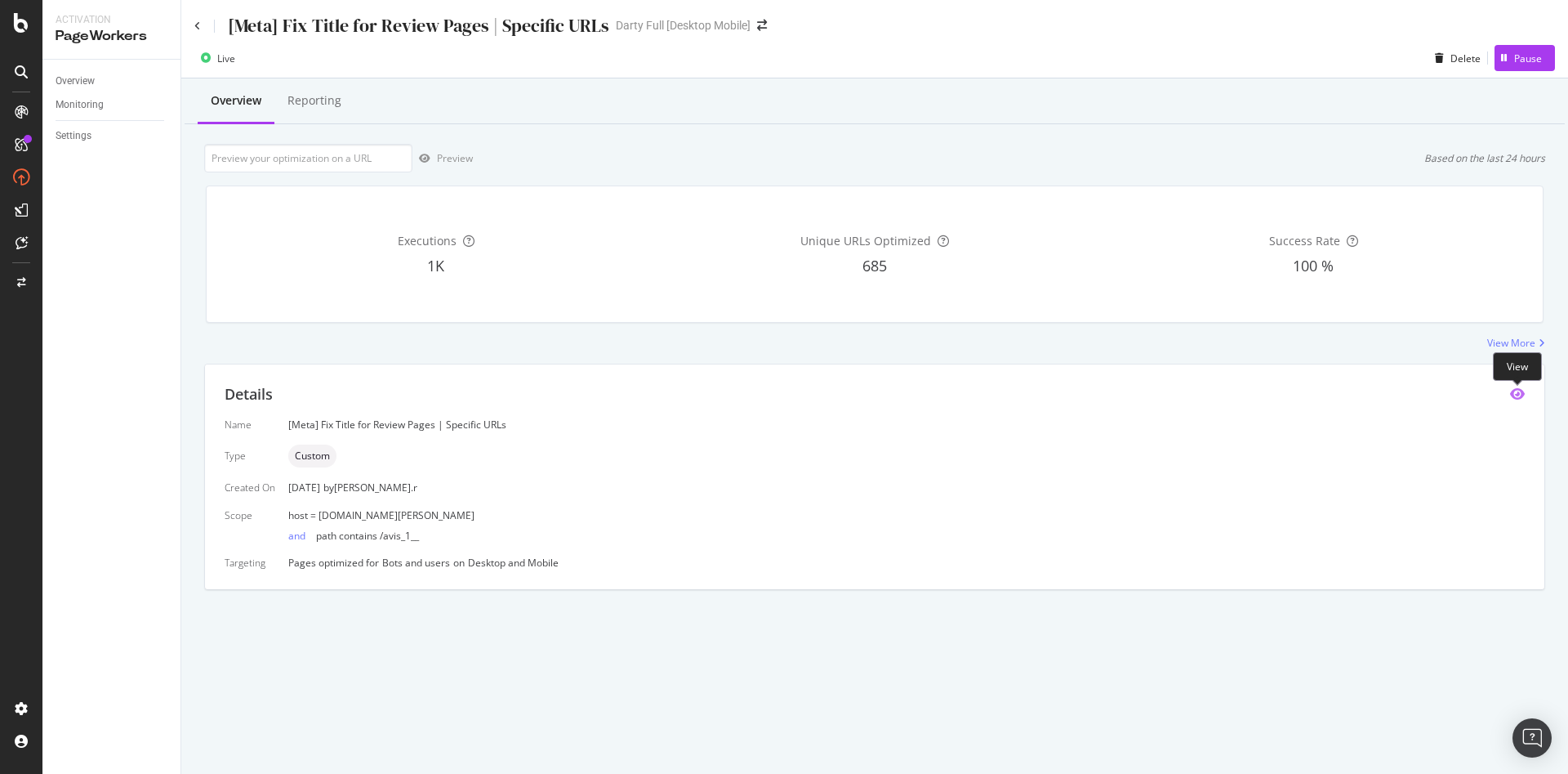
click at [1519, 397] on icon "eye" at bounding box center [1518, 394] width 15 height 13
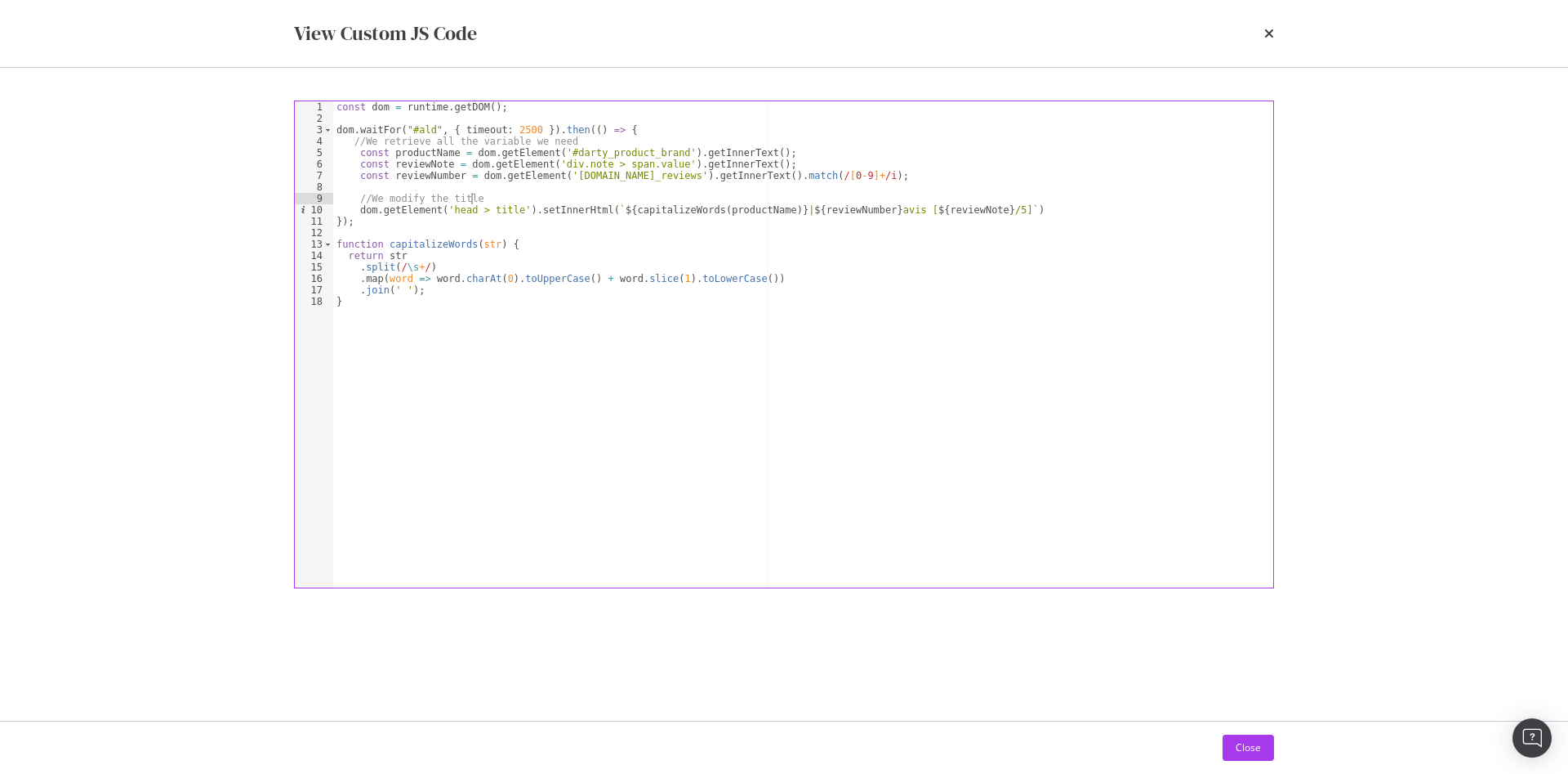
click at [475, 197] on div "const dom = runtime . getDOM ( ) ; dom . waitFor ( "#ald" , { timeout : 2500 })…" at bounding box center [804, 355] width 940 height 509
type textarea "//We modify the title"
click at [484, 194] on div "const dom = runtime . getDOM ( ) ; dom . waitFor ( "#ald" , { timeout : 2500 })…" at bounding box center [804, 355] width 940 height 509
click at [479, 198] on div "const dom = runtime . getDOM ( ) ; dom . waitFor ( "#ald" , { timeout : 2500 })…" at bounding box center [804, 355] width 940 height 509
click at [1247, 751] on div "Close" at bounding box center [1247, 747] width 25 height 14
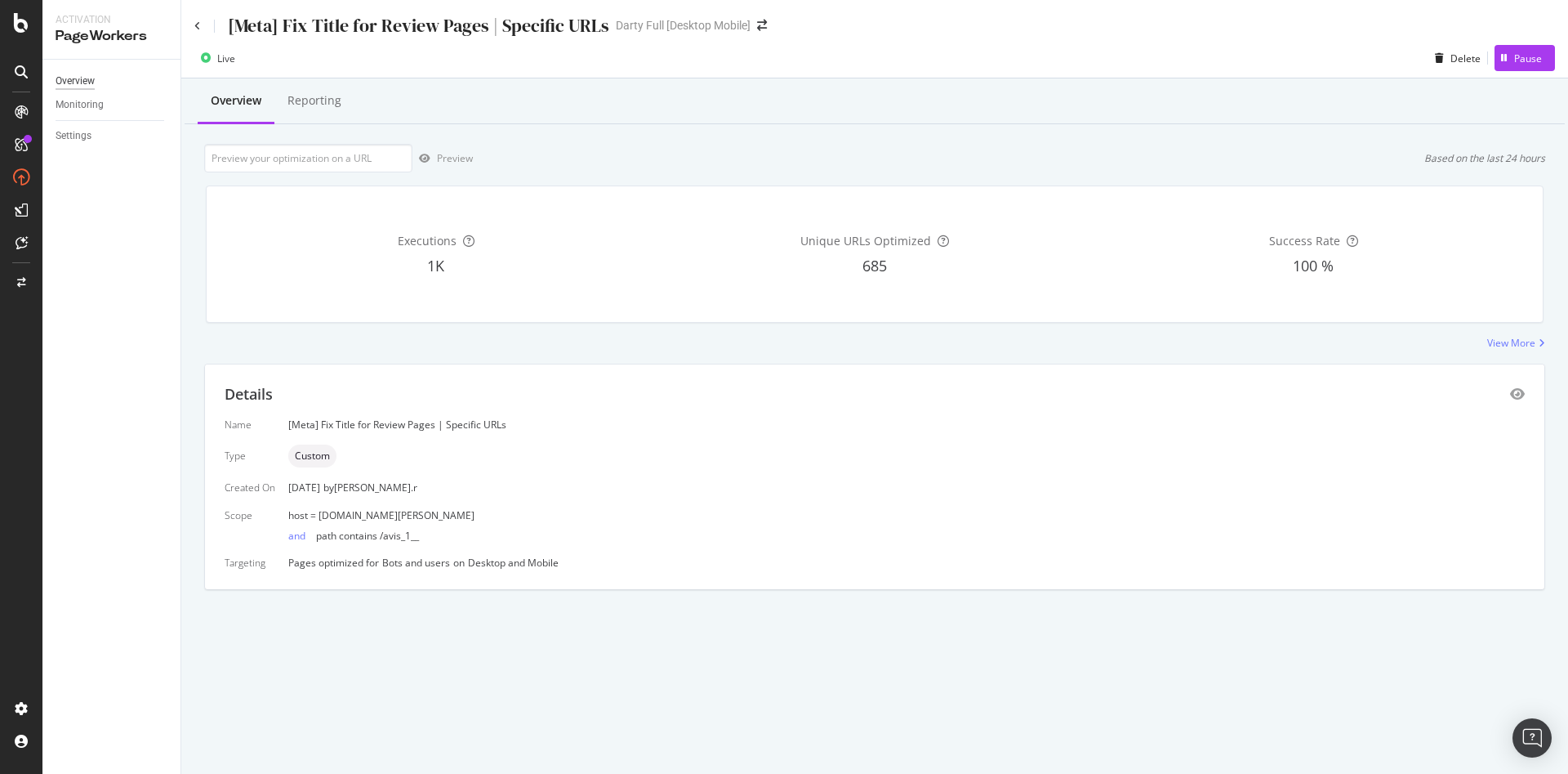
click at [62, 77] on div "Overview" at bounding box center [75, 81] width 39 height 17
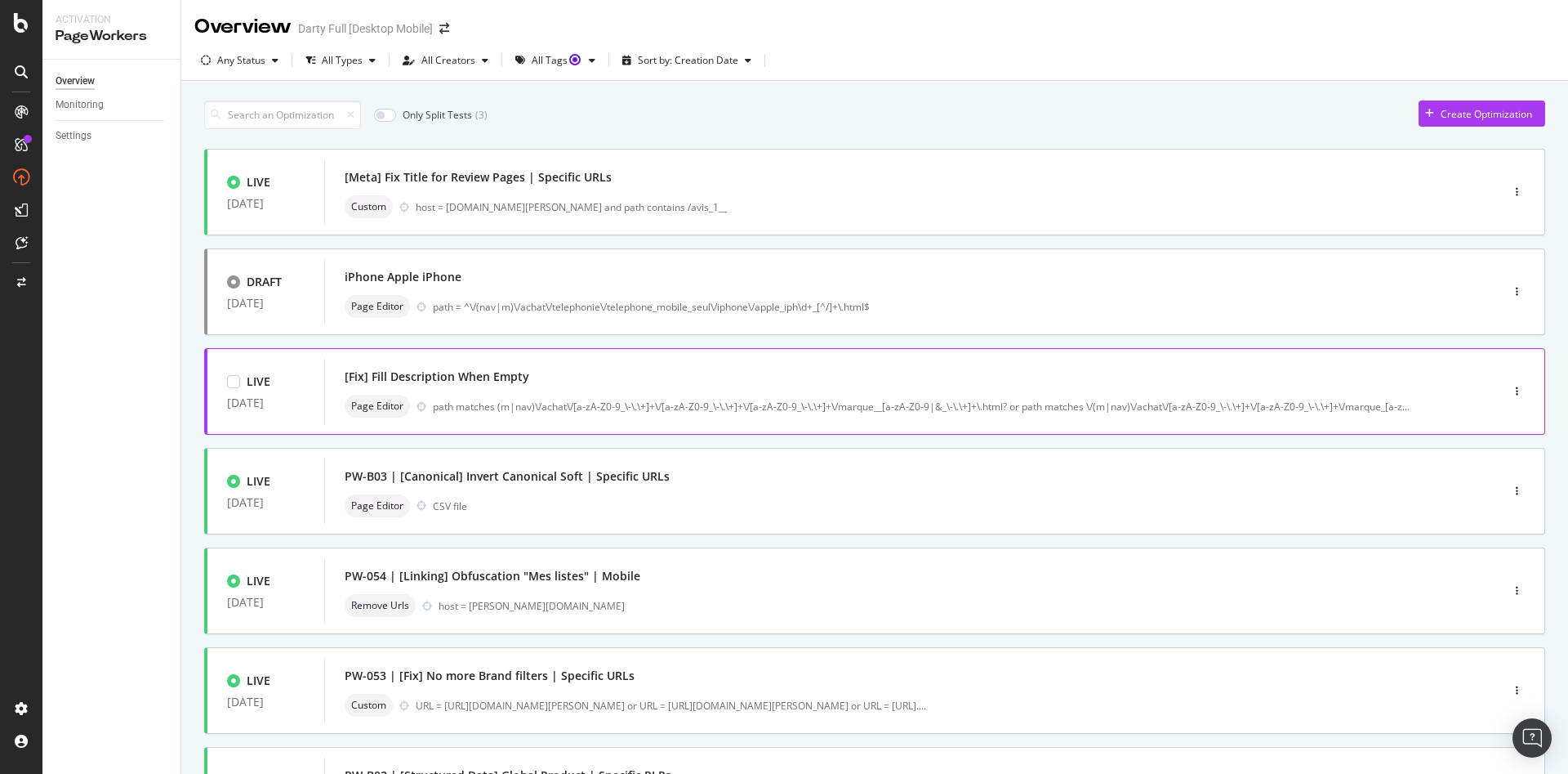
click at [546, 380] on div "[Fix] Fill Description When Empty" at bounding box center [888, 377] width 1087 height 22
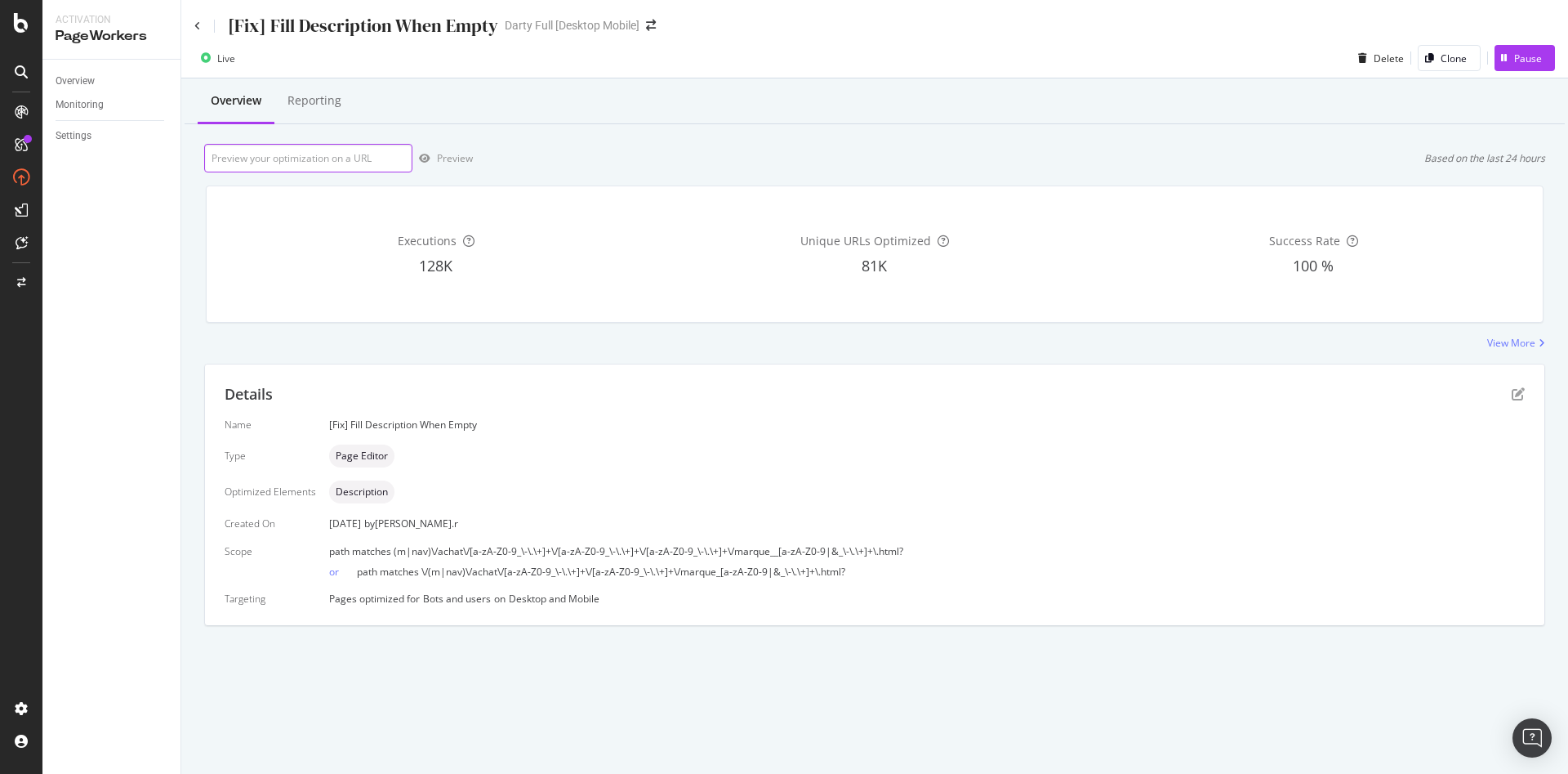
click at [343, 152] on input "url" at bounding box center [308, 158] width 208 height 29
paste input "[URL][DOMAIN_NAME][PERSON_NAME]"
type input "[URL][DOMAIN_NAME][PERSON_NAME]"
click at [449, 154] on div "Preview" at bounding box center [455, 158] width 36 height 14
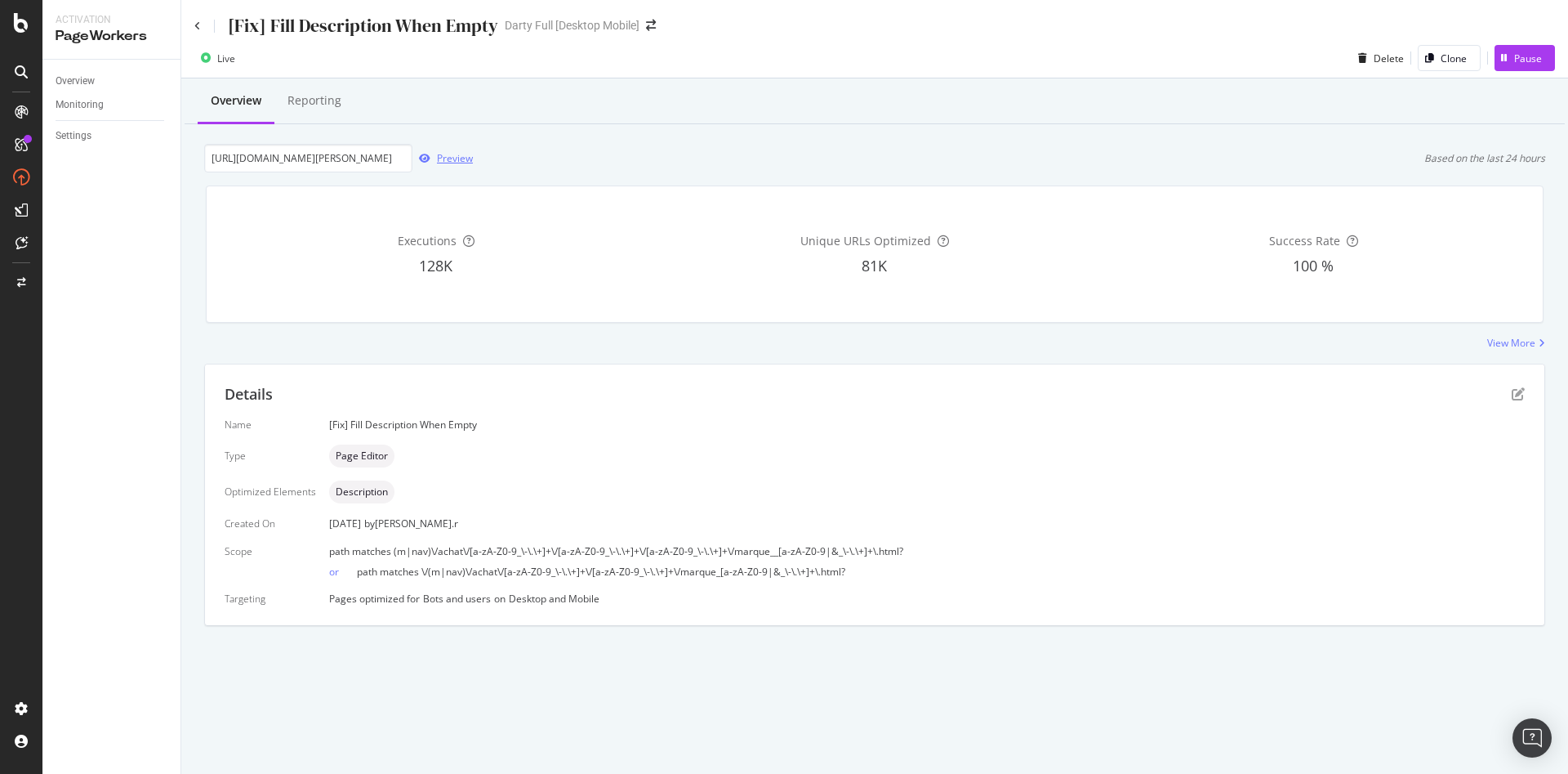
scroll to position [0, 0]
drag, startPoint x: 390, startPoint y: 552, endPoint x: 932, endPoint y: 549, distance: 542.0
click at [932, 549] on div "path matches (m|nav)\/achat\/[a-zA-Z0-9_\-\.\+]+\/[a-zA-Z0-9_\-\.\+]+\/[a-zA-Z0…" at bounding box center [927, 551] width 1196 height 14
copy span "(m|nav)\/achat\/[a-zA-Z0-9_\-\.\+]+\/[a-zA-Z0-9_\-\.\+]+\/[a-zA-Z0-9_\-\.\+]+\/…"
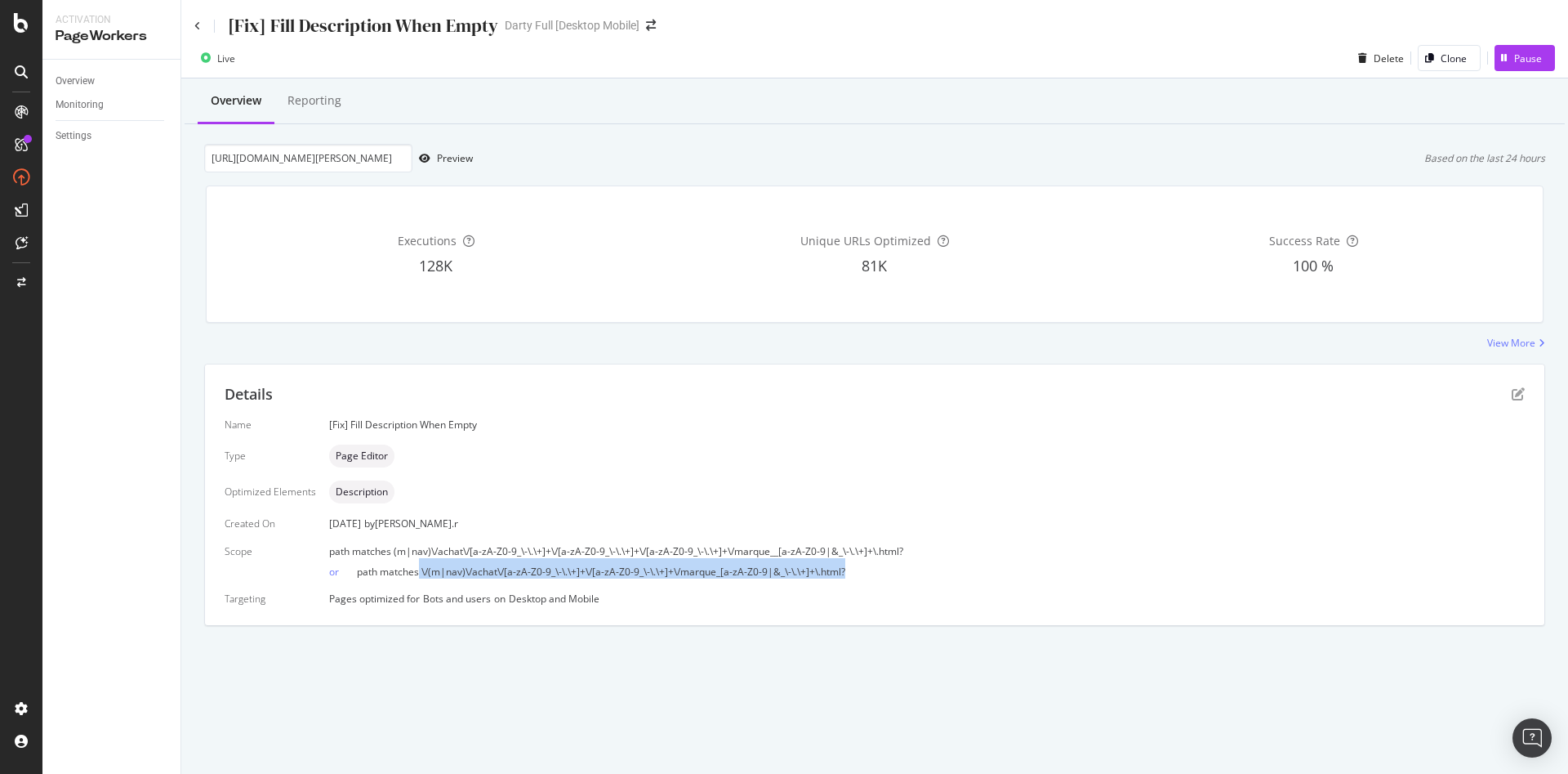
drag, startPoint x: 418, startPoint y: 574, endPoint x: 826, endPoint y: 567, distance: 408.1
click at [885, 569] on div "or path matches \/(m|nav)\/achat\/[a-zA-Z0-9_\-\.\+]+\/[a-zA-Z0-9_\-\.\+]+\/mar…" at bounding box center [927, 568] width 1196 height 21
copy span "\/(m|nav)\/achat\/[a-zA-Z0-9_\-\.\+]+\/[a-zA-Z0-9_\-\.\+]+\/marque_[a-zA-Z0-9|&…"
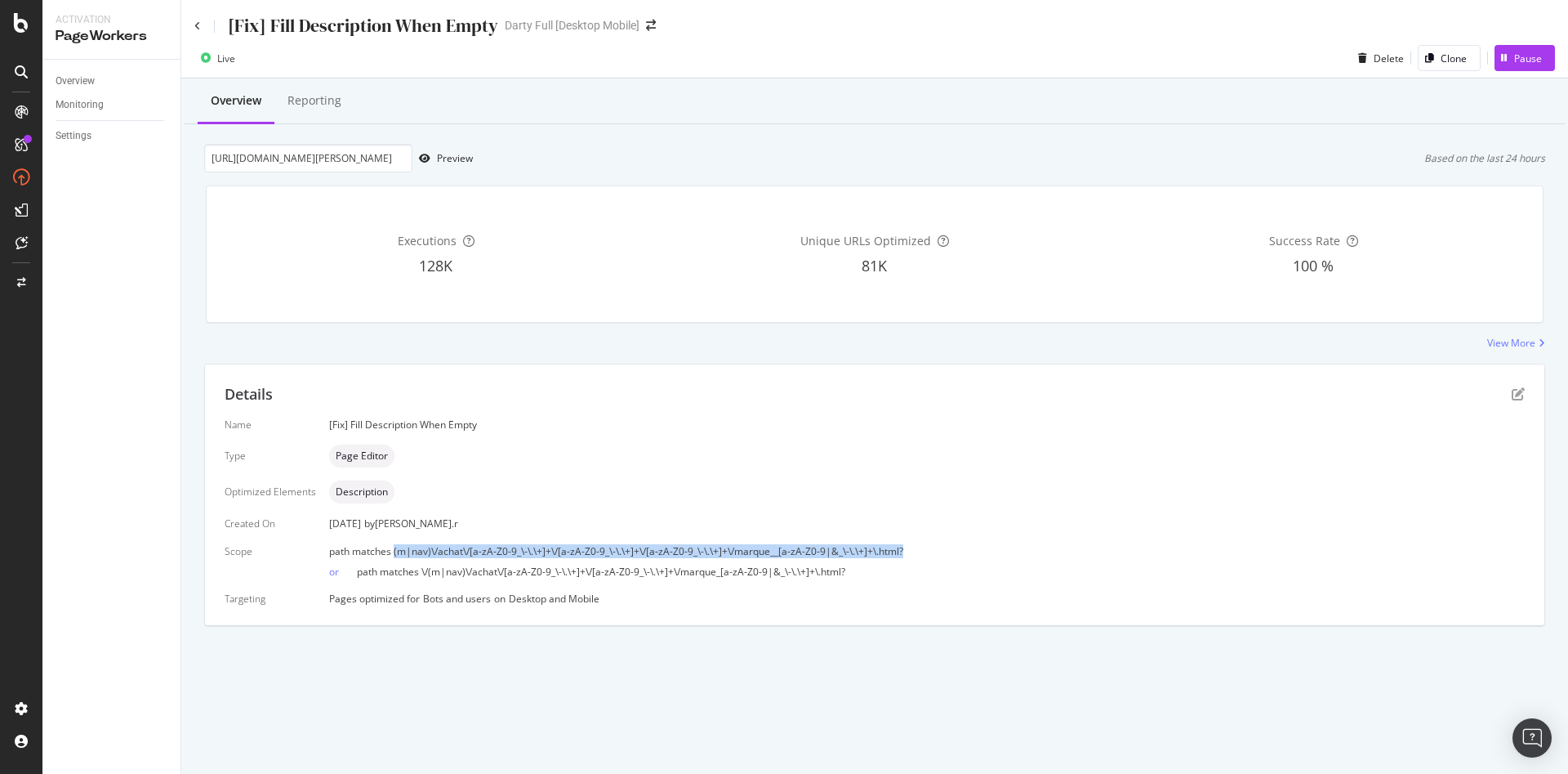
drag, startPoint x: 397, startPoint y: 552, endPoint x: 913, endPoint y: 553, distance: 516.0
click at [913, 553] on div "path matches (m|nav)\/achat\/[a-zA-Z0-9_\-\.\+]+\/[a-zA-Z0-9_\-\.\+]+\/[a-zA-Z0…" at bounding box center [927, 551] width 1196 height 14
copy span "(m|nav)\/achat\/[a-zA-Z0-9_\-\.\+]+\/[a-zA-Z0-9_\-\.\+]+\/[a-zA-Z0-9_\-\.\+]+\/…"
click at [196, 22] on icon at bounding box center [197, 26] width 7 height 9
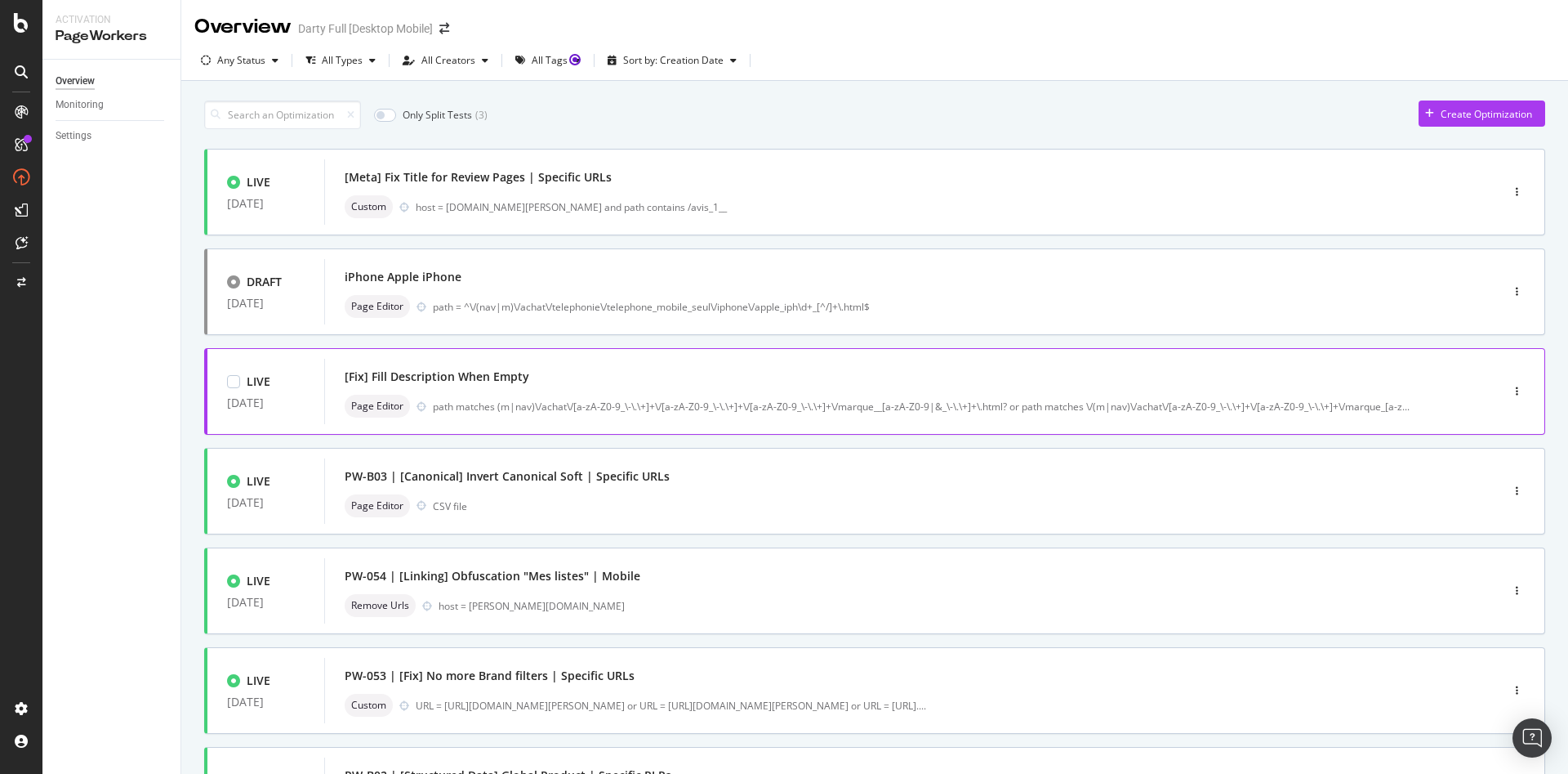
click at [439, 378] on div "[Fix] Fill Description When Empty" at bounding box center [437, 376] width 185 height 16
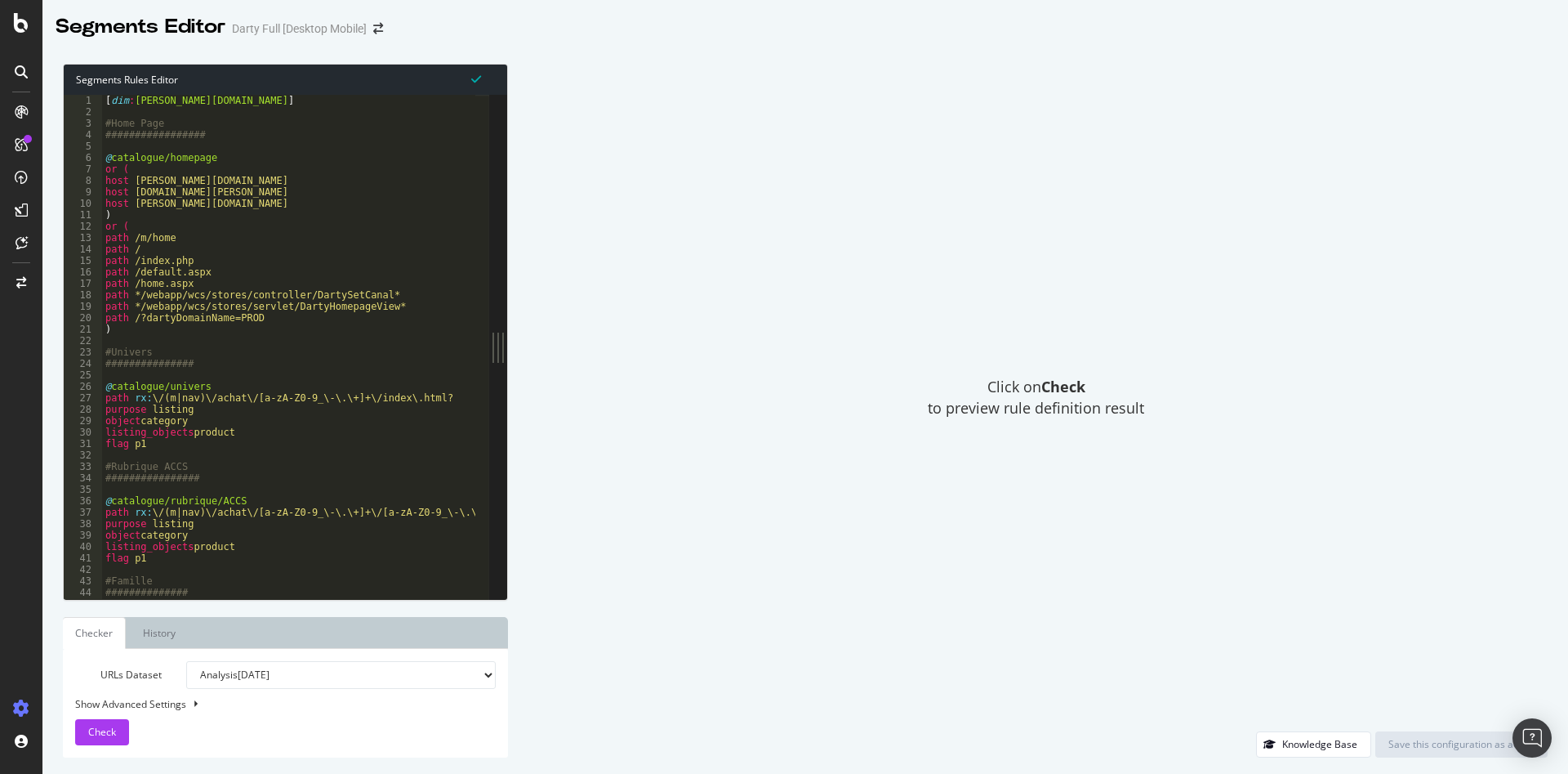
click at [245, 684] on select "Analysis 2025 Oct. 3rd Analysis 2025 Oct. 2nd Analysis 2025 Oct. 1st #4 Analysi…" at bounding box center [340, 675] width 309 height 28
select select "urlList"
click at [186, 661] on select "Analysis 2025 Oct. 3rd Analysis 2025 Oct. 2nd Analysis 2025 Oct. 1st #4 Analysi…" at bounding box center [340, 675] width 309 height 28
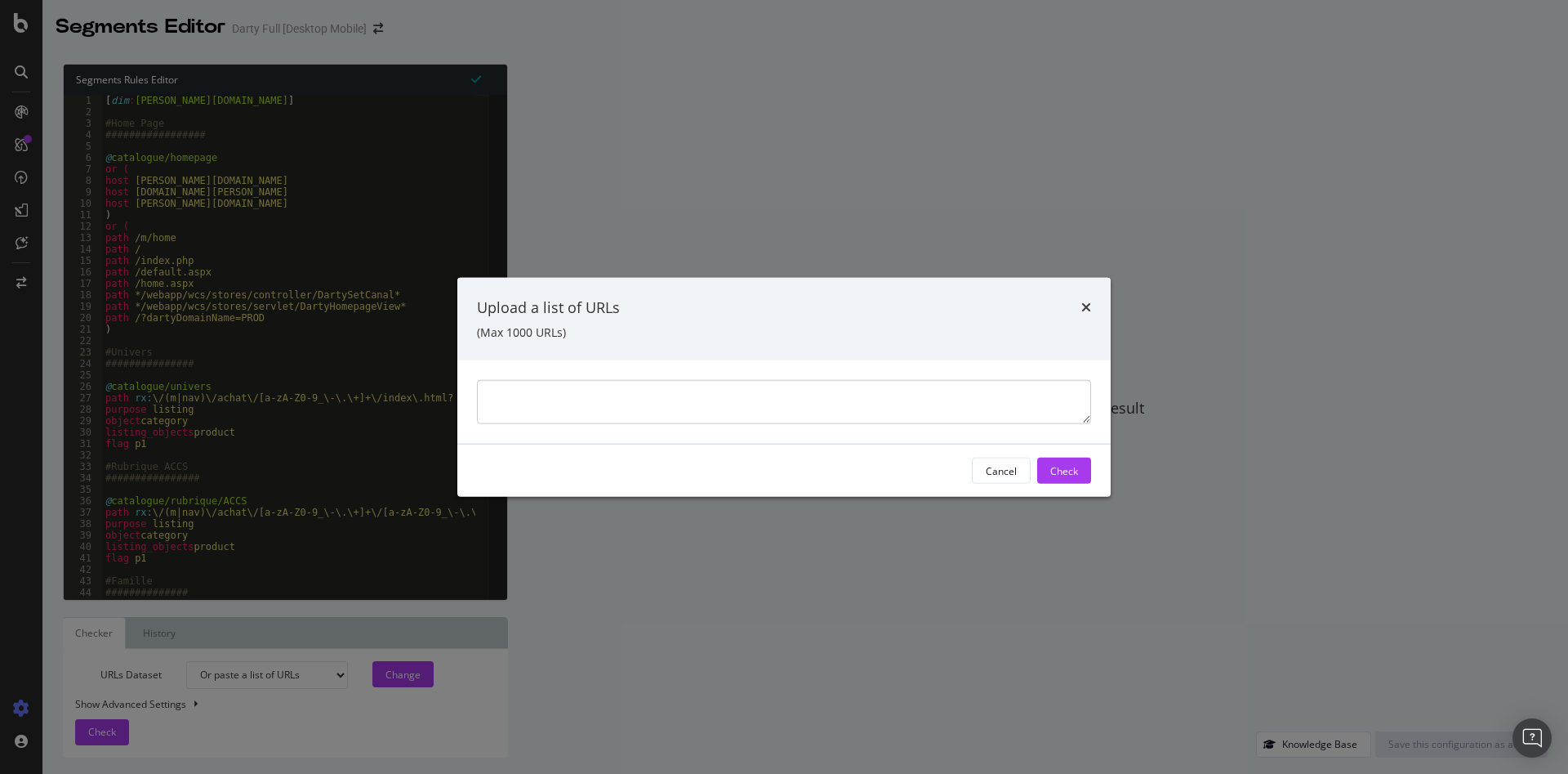
type textarea "https://www.darty.com/nav/achat/gros_electromenager/lave-vaisselle/mini_lave-va…"
click at [1048, 459] on button "Check" at bounding box center [1064, 470] width 54 height 26
